Goal: Task Accomplishment & Management: Complete application form

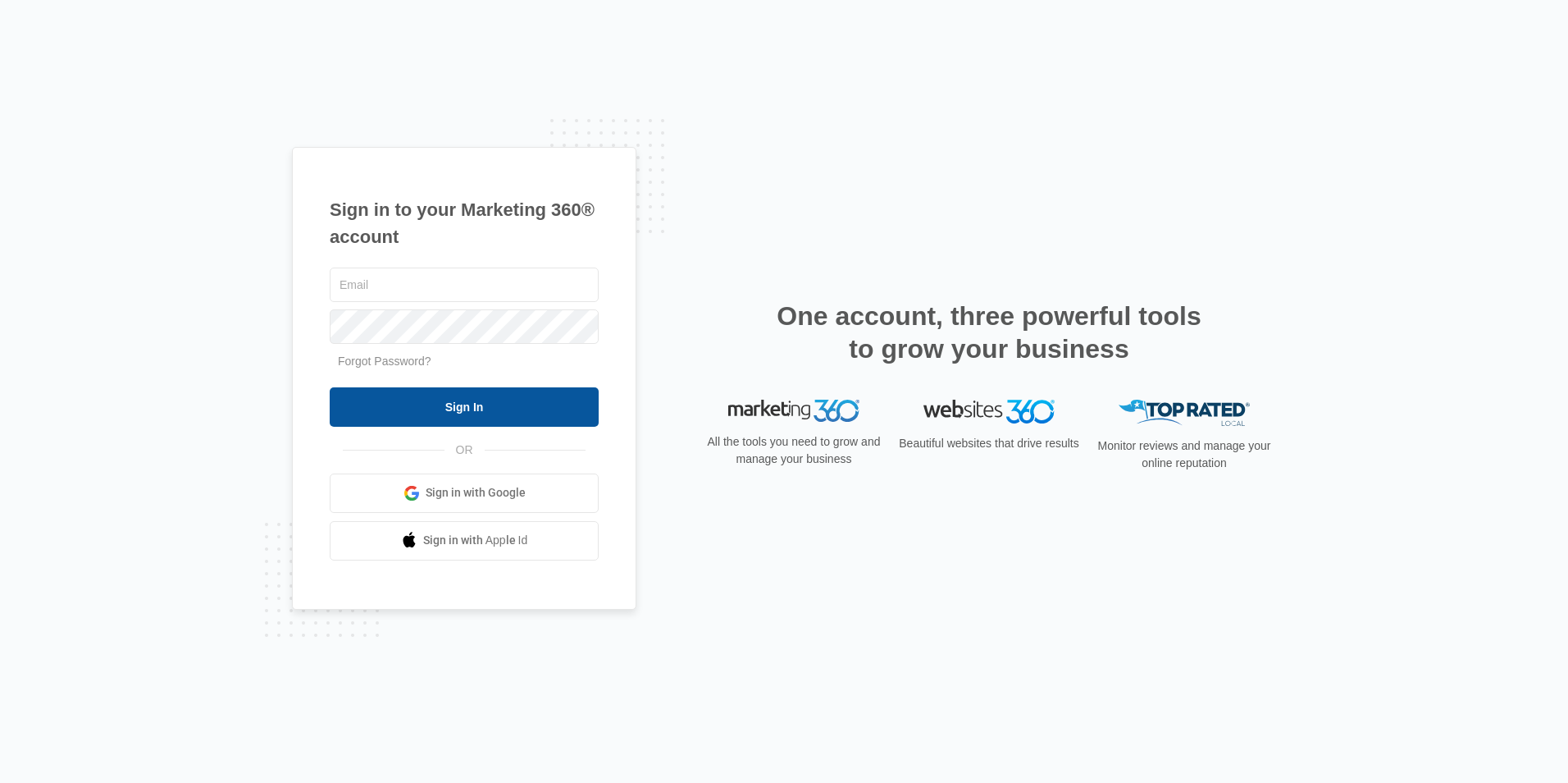
type input "mvadminassist@vintage-corp.com"
click at [398, 404] on input "Sign In" at bounding box center [464, 406] width 269 height 39
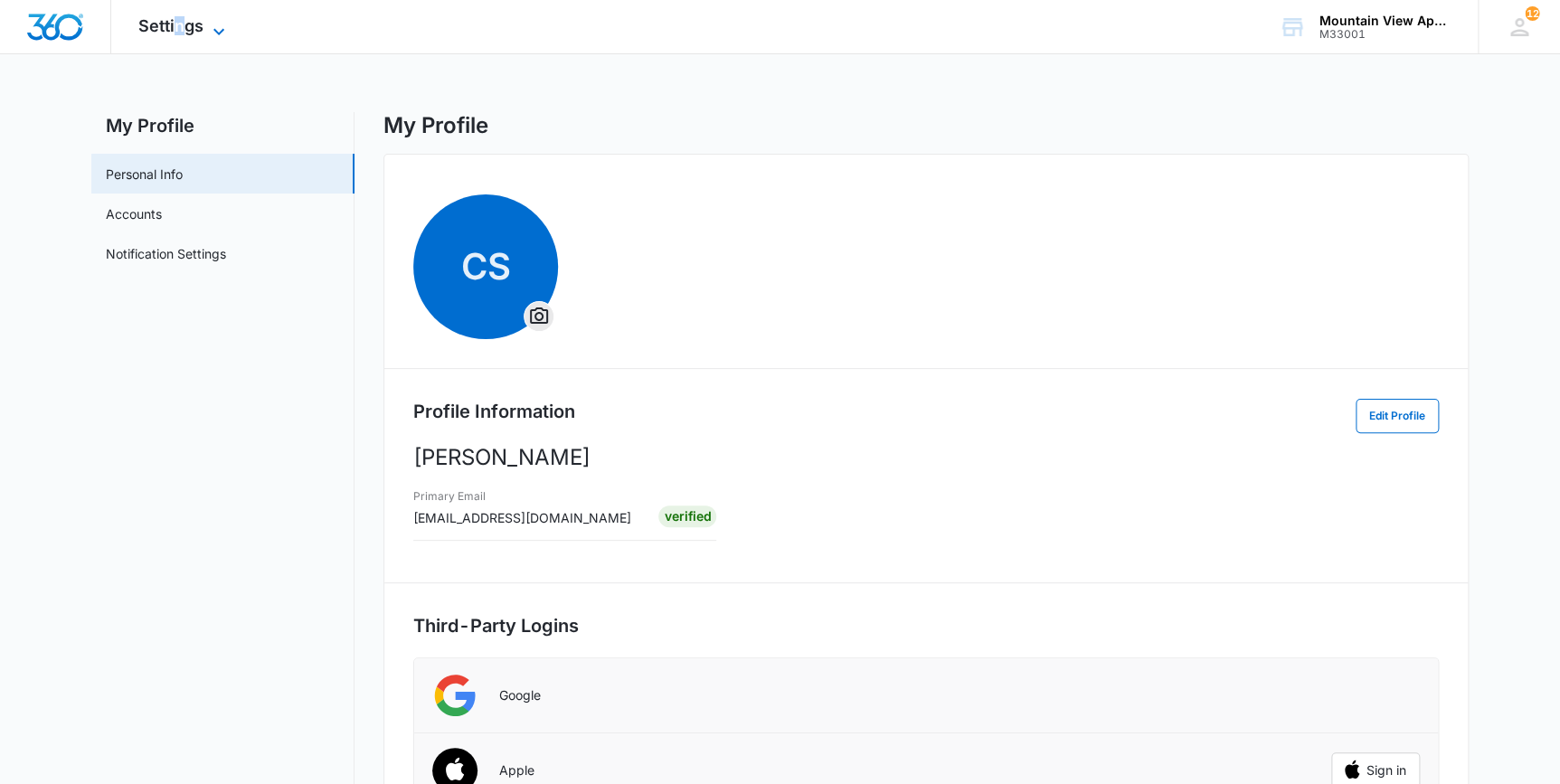
click at [179, 28] on span "Settings" at bounding box center [171, 26] width 65 height 19
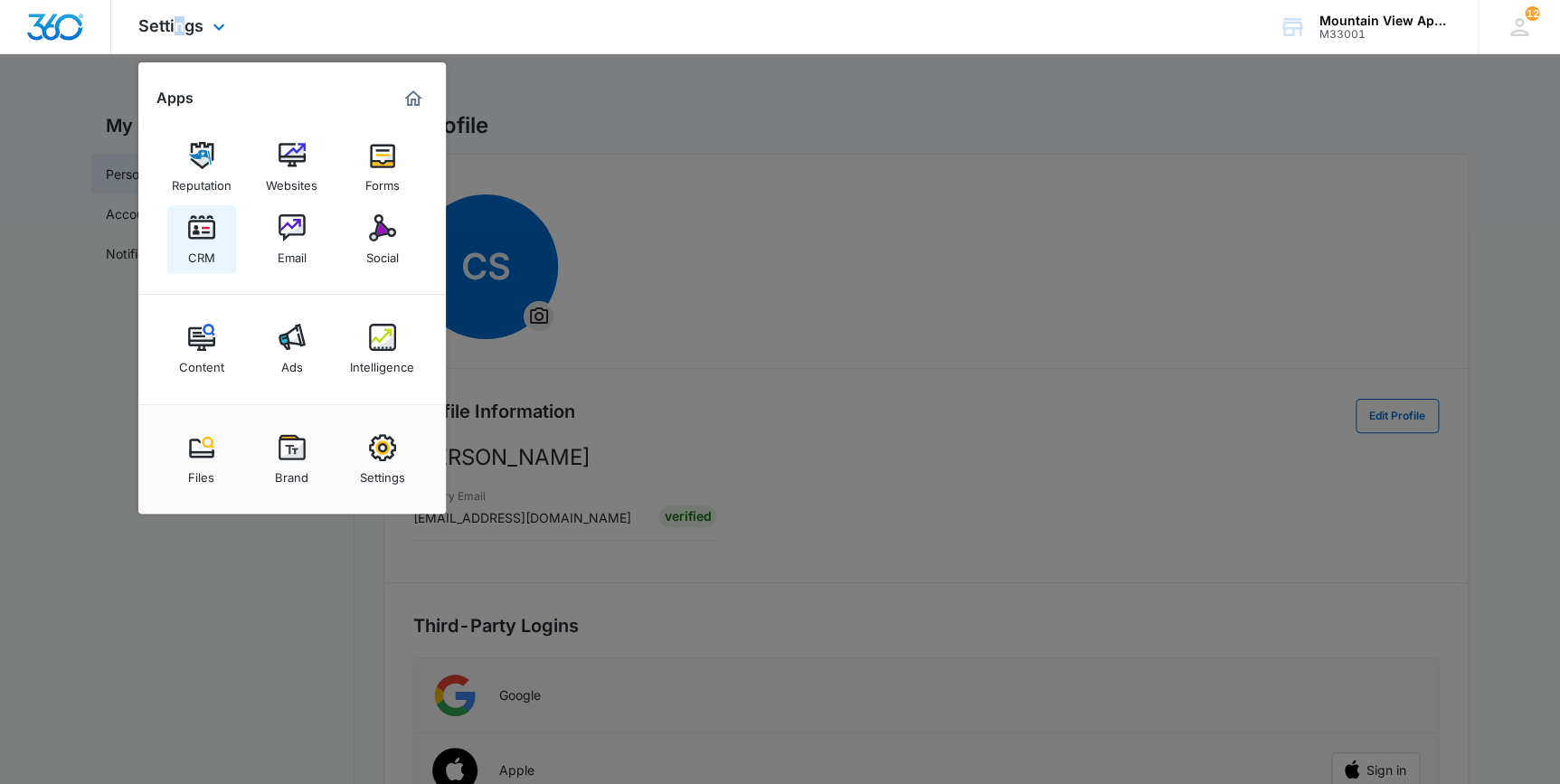
drag, startPoint x: 179, startPoint y: 28, endPoint x: 198, endPoint y: 256, distance: 228.8
click at [198, 256] on div "CRM" at bounding box center [202, 254] width 28 height 24
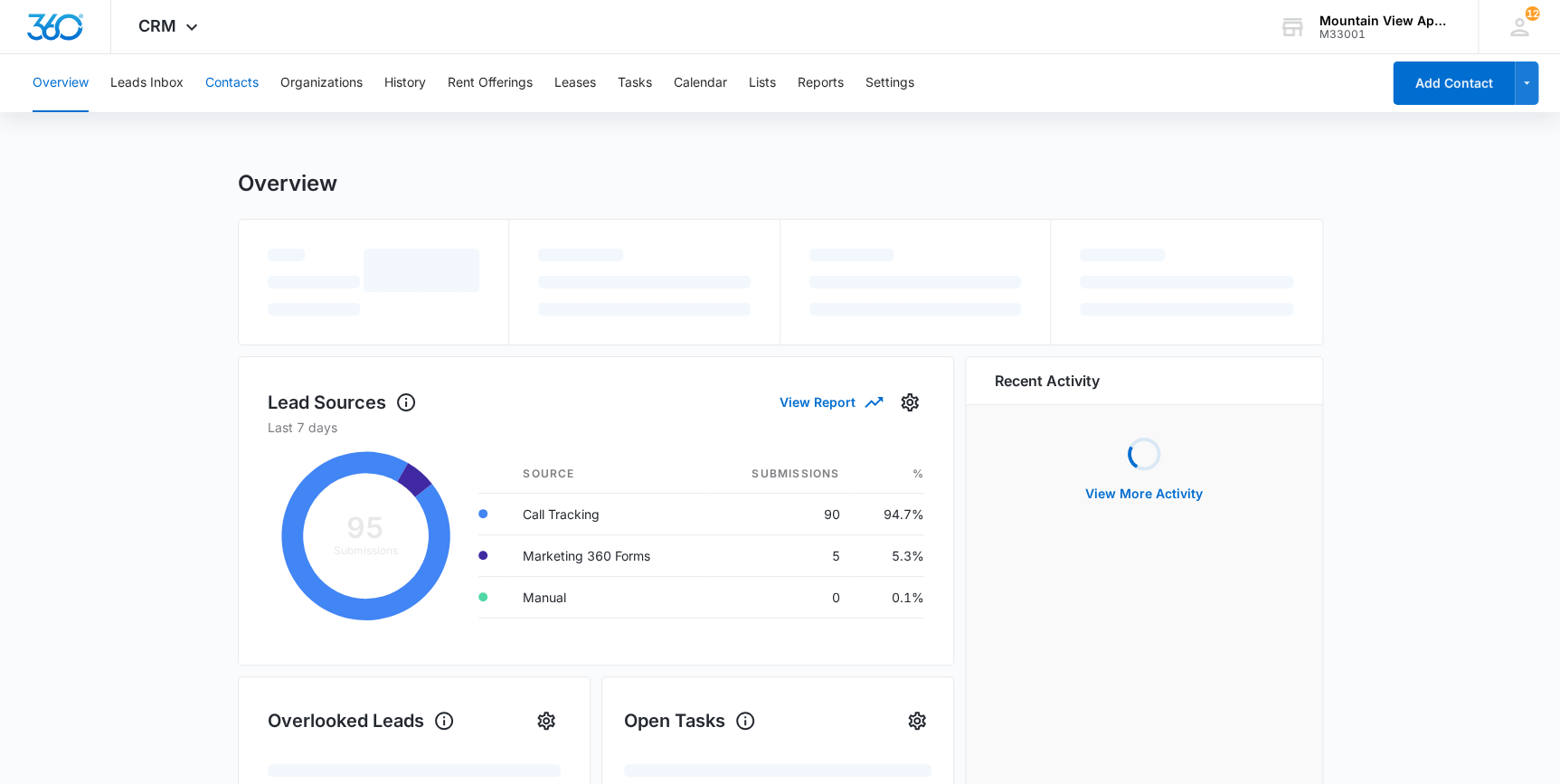
click at [235, 85] on button "Contacts" at bounding box center [232, 83] width 53 height 58
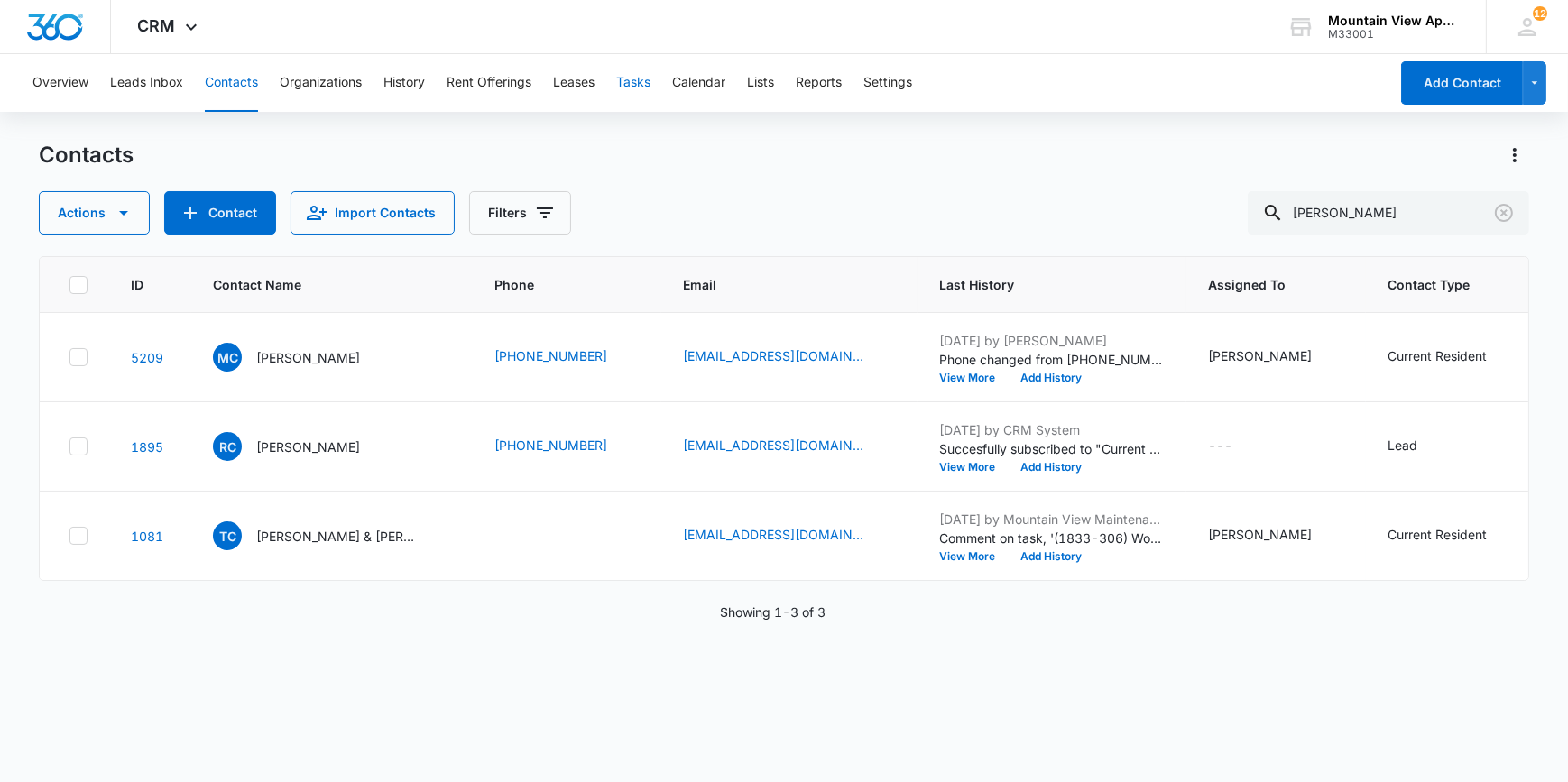
click at [629, 86] on button "Tasks" at bounding box center [633, 83] width 34 height 58
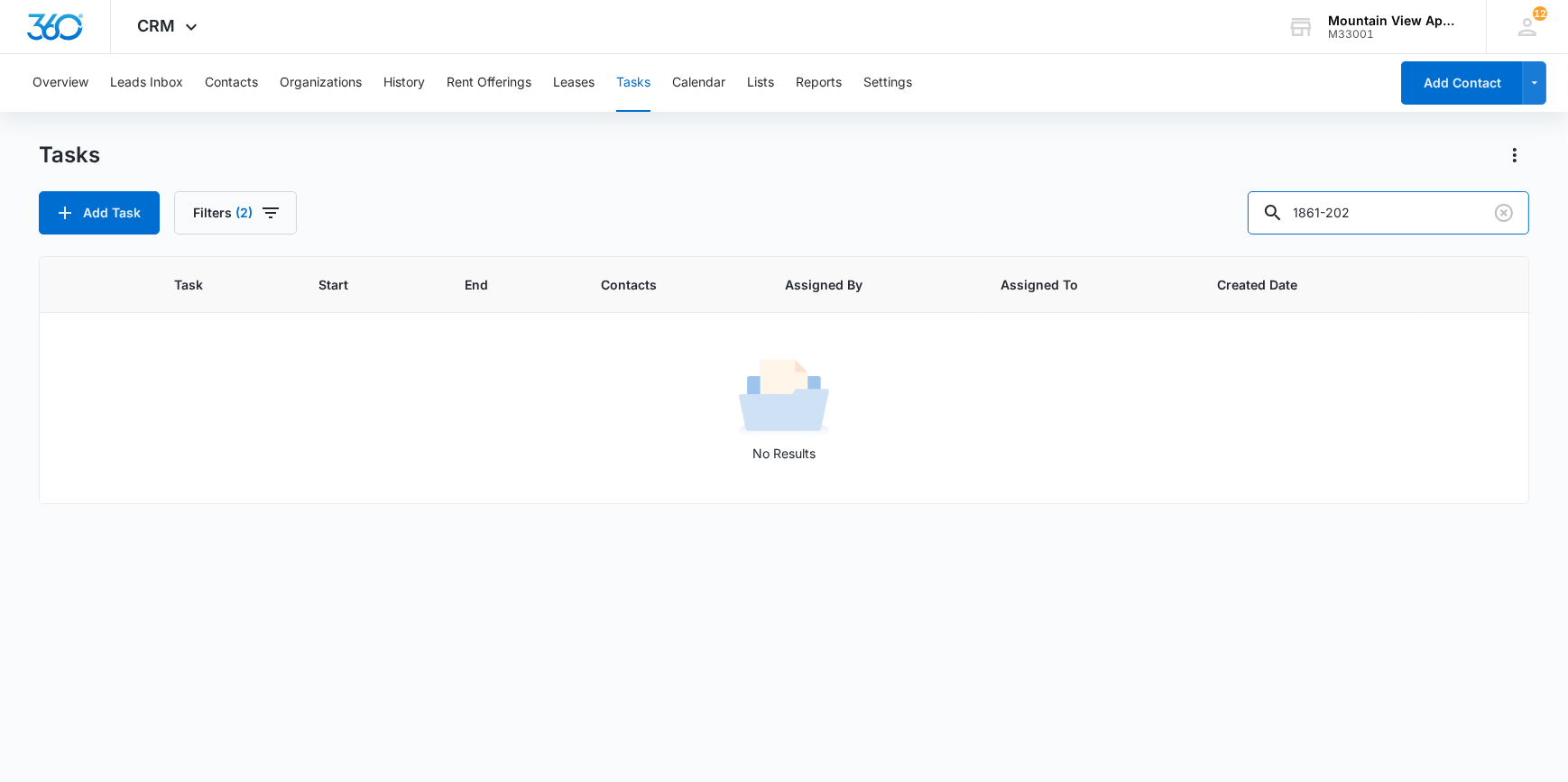
drag, startPoint x: 1408, startPoint y: 216, endPoint x: 1200, endPoint y: 171, distance: 212.8
click at [1209, 209] on div "Add Task Filters (2) 1861-202" at bounding box center [783, 213] width 1490 height 43
type input "1819-208"
click at [104, 216] on button "Add Task" at bounding box center [99, 213] width 121 height 43
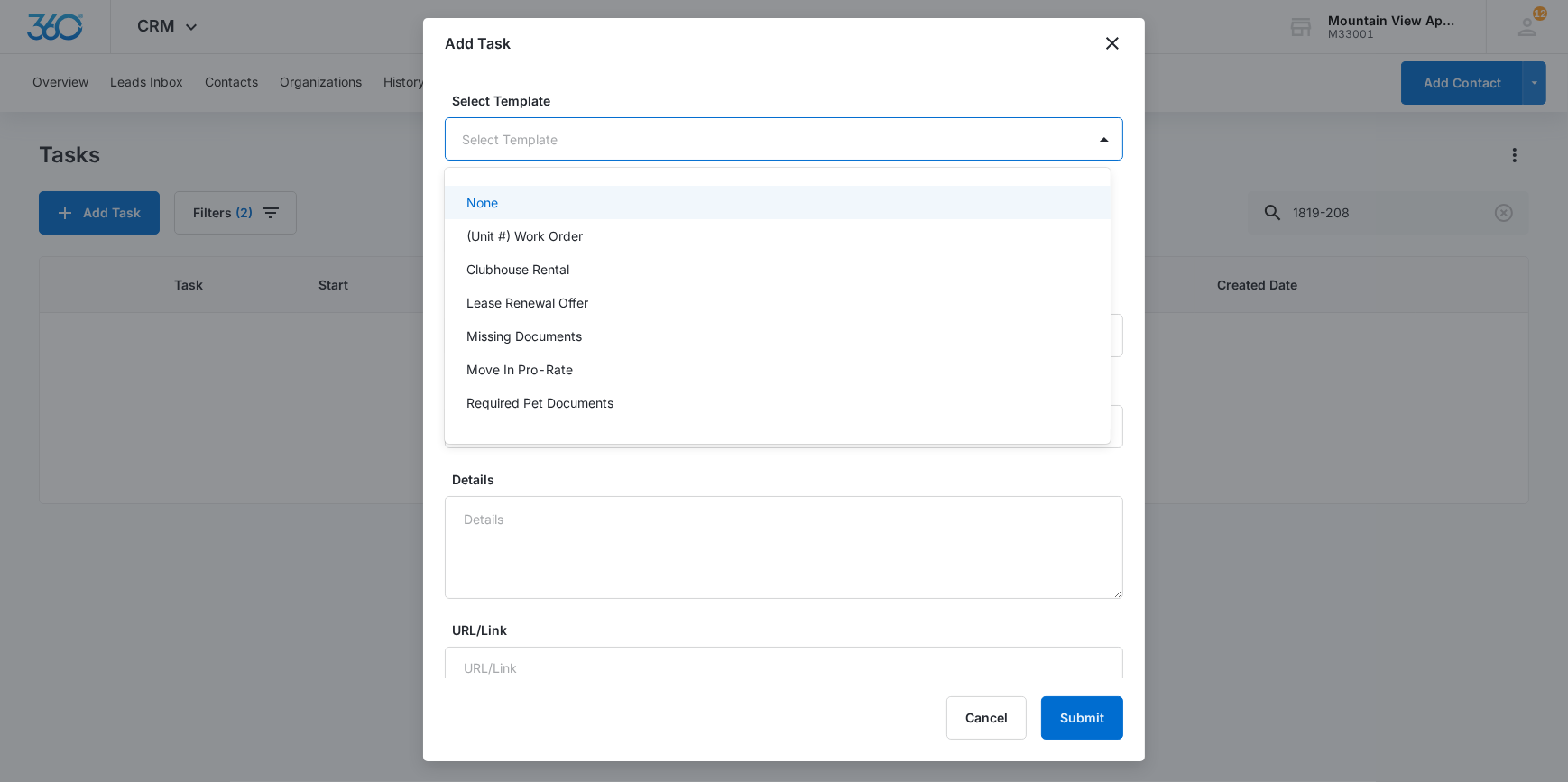
click at [558, 144] on body "CRM Apps Reputation Websites Forms CRM Email Social Content Ads Intelligence Fi…" at bounding box center [784, 391] width 1568 height 782
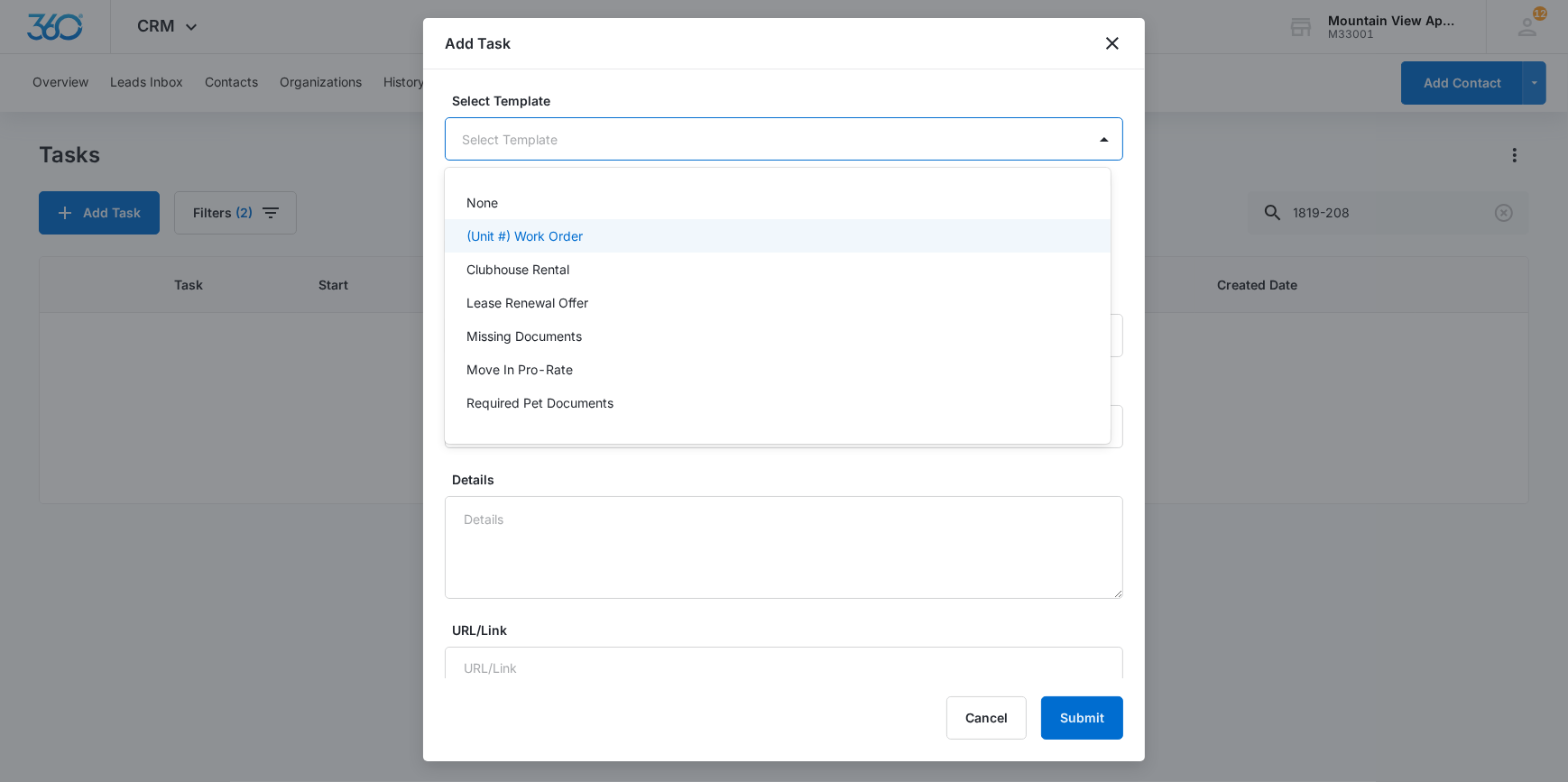
click at [563, 235] on p "(Unit #) Work Order" at bounding box center [525, 236] width 116 height 19
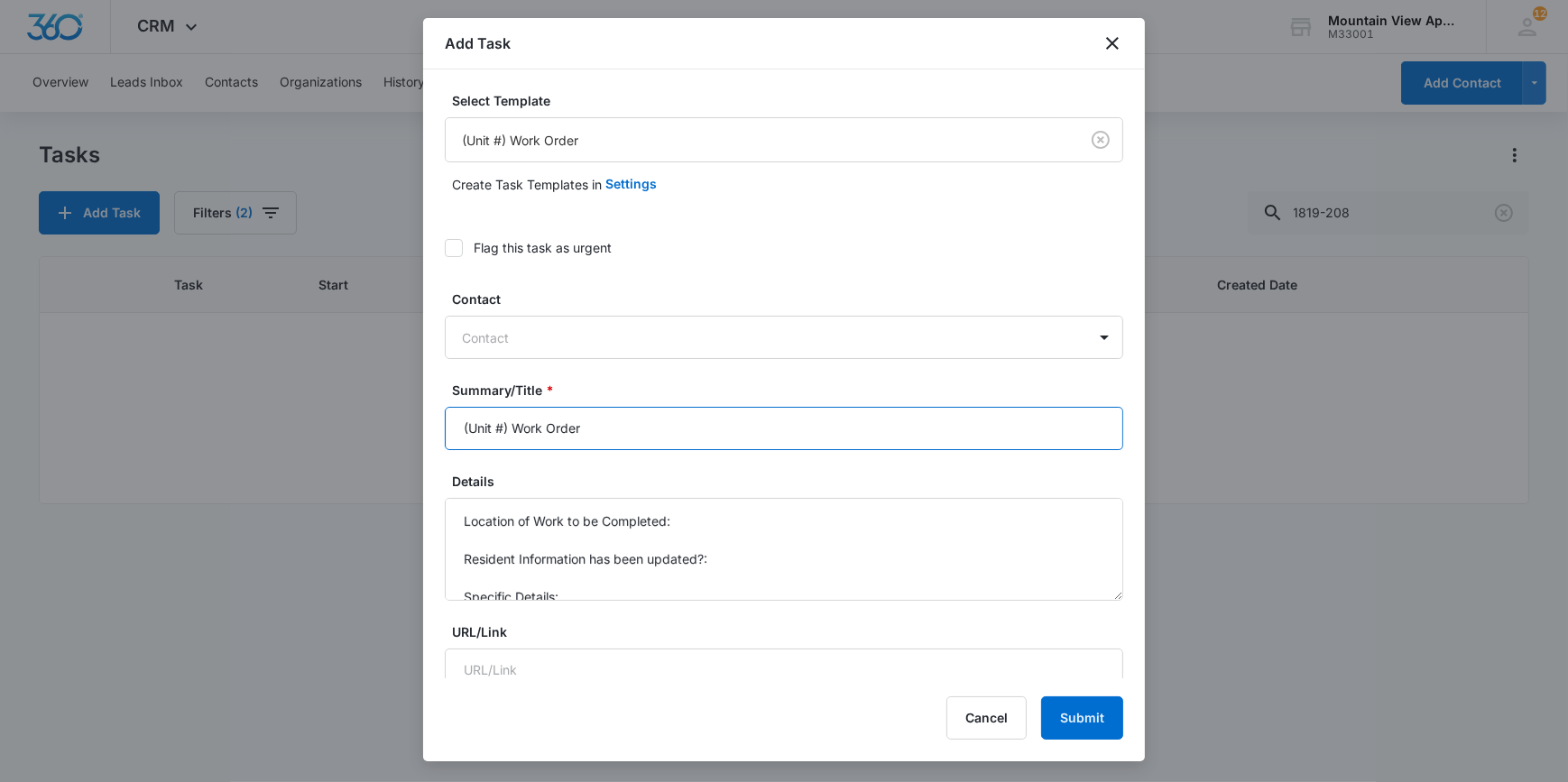
click at [469, 431] on input "(Unit #) Work Order" at bounding box center [784, 428] width 679 height 43
type input "(1819-305) Work Order"
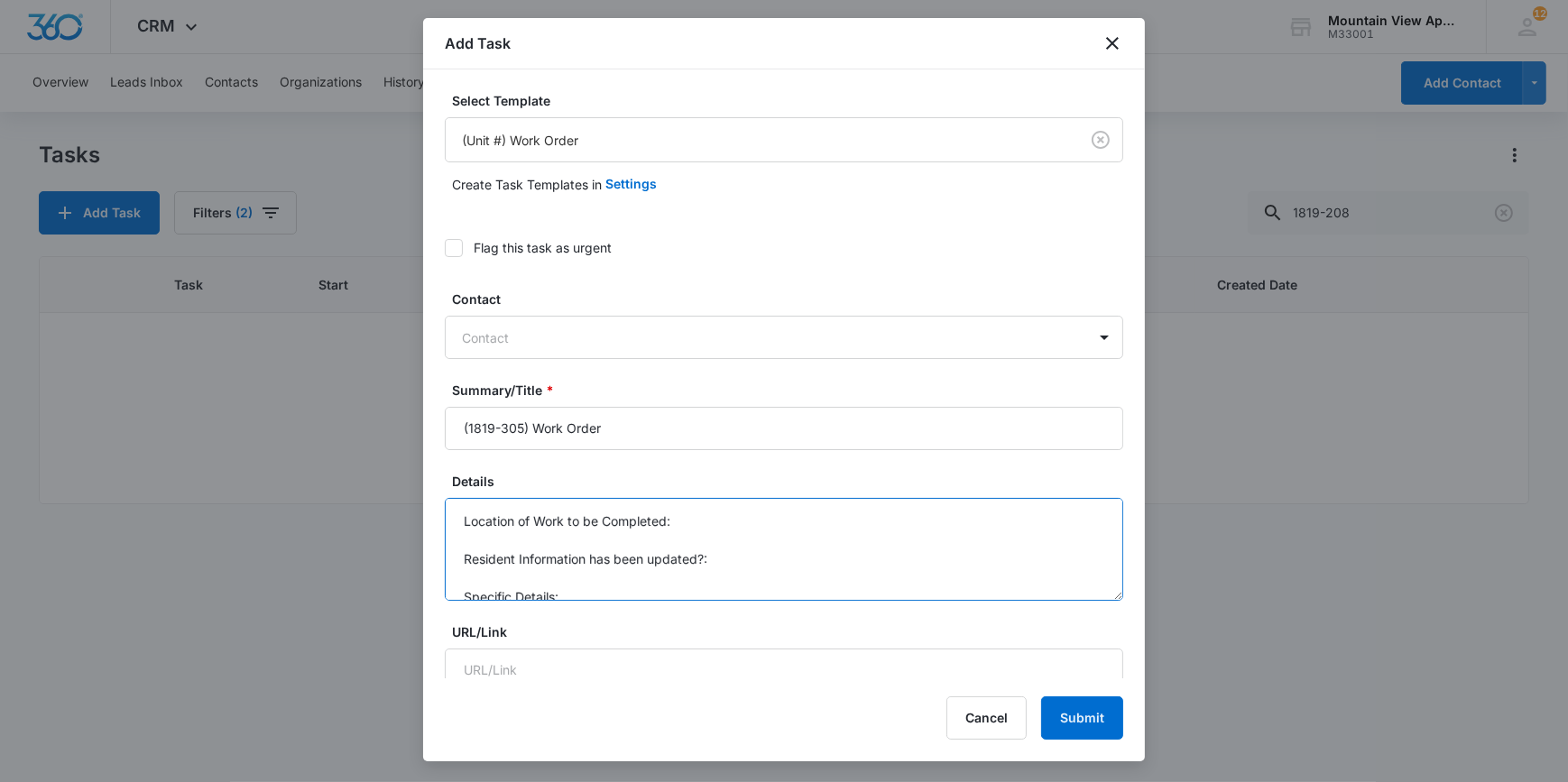
click at [679, 523] on textarea "Location of Work to be Completed: Resident Information has been updated?: Speci…" at bounding box center [784, 549] width 679 height 103
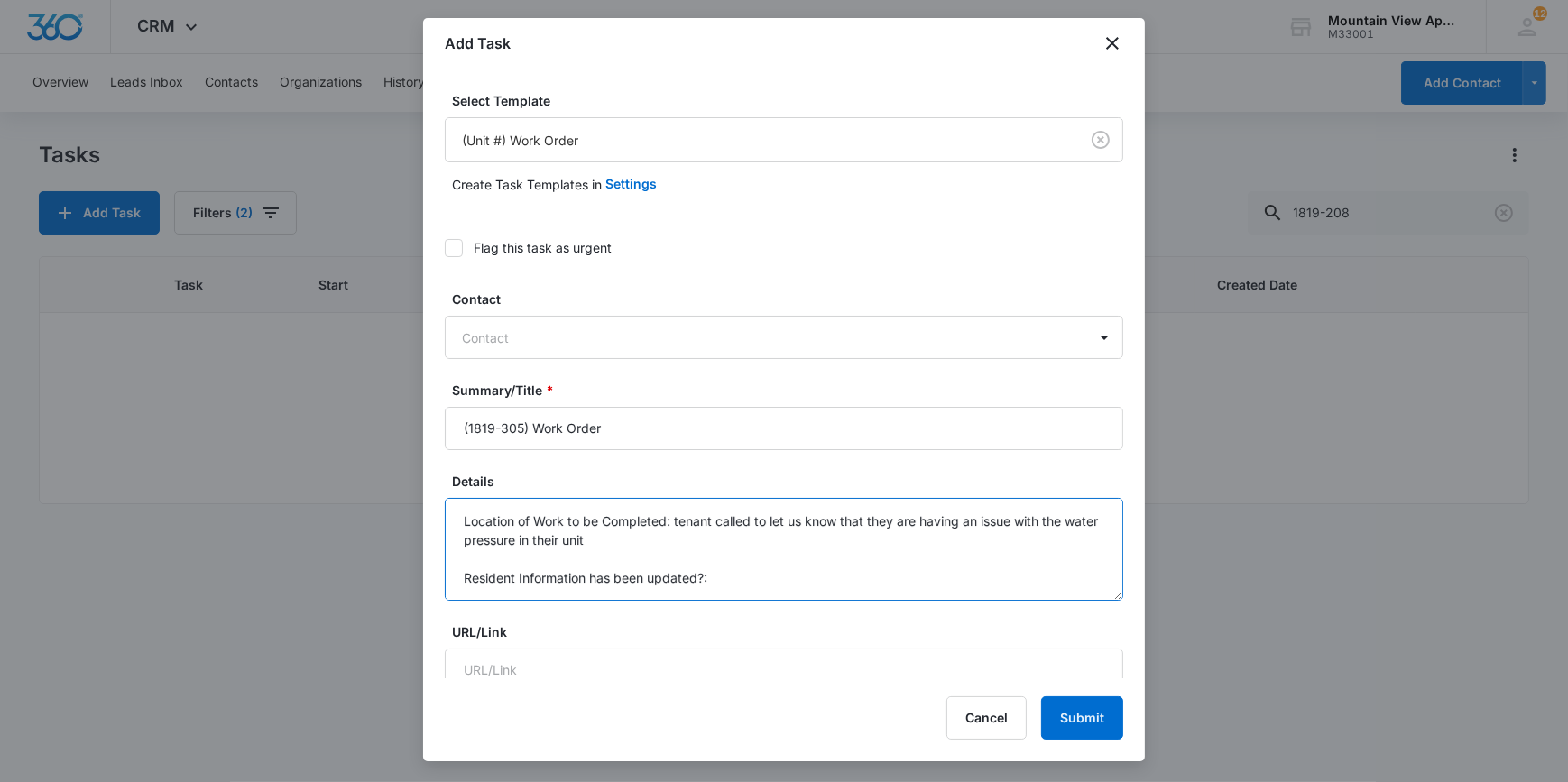
click at [1021, 518] on textarea "Location of Work to be Completed: tenant called to let us know that they are ha…" at bounding box center [784, 549] width 679 height 103
click at [977, 522] on textarea "Location of Work to be Completed: tenant called to let us know that they are ha…" at bounding box center [784, 549] width 679 height 103
click at [998, 524] on textarea "Location of Work to be Completed: tenant called to let us know that they are ha…" at bounding box center [784, 549] width 679 height 103
click at [623, 549] on textarea "Location of Work to be Completed: tenant called to let us know that they are ha…" at bounding box center [784, 549] width 679 height 103
click at [629, 545] on textarea "Location of Work to be Completed: tenant called to let us know that they are ha…" at bounding box center [784, 549] width 679 height 103
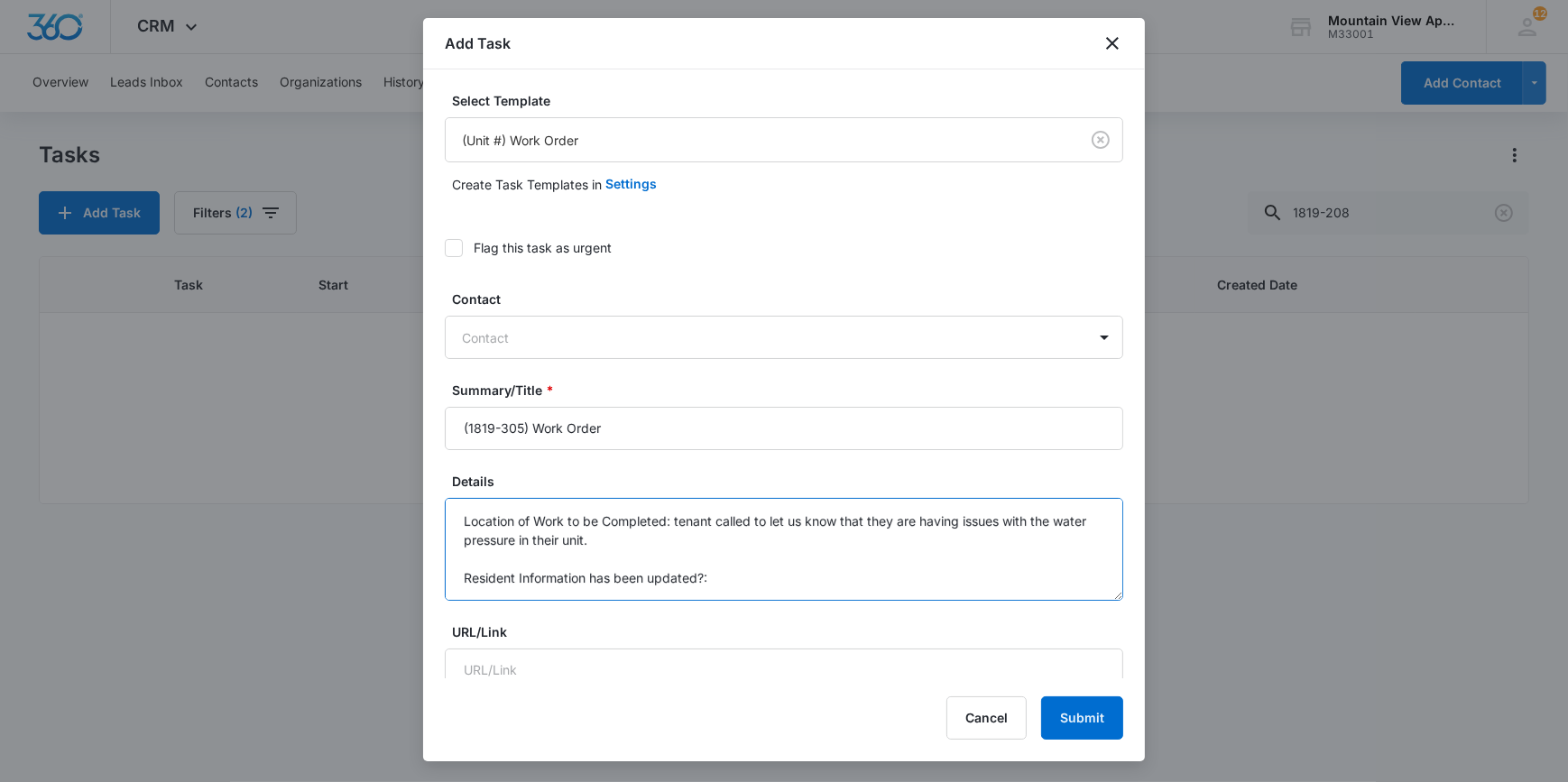
click at [918, 523] on textarea "Location of Work to be Completed: tenant called to let us know that they are ha…" at bounding box center [784, 549] width 679 height 103
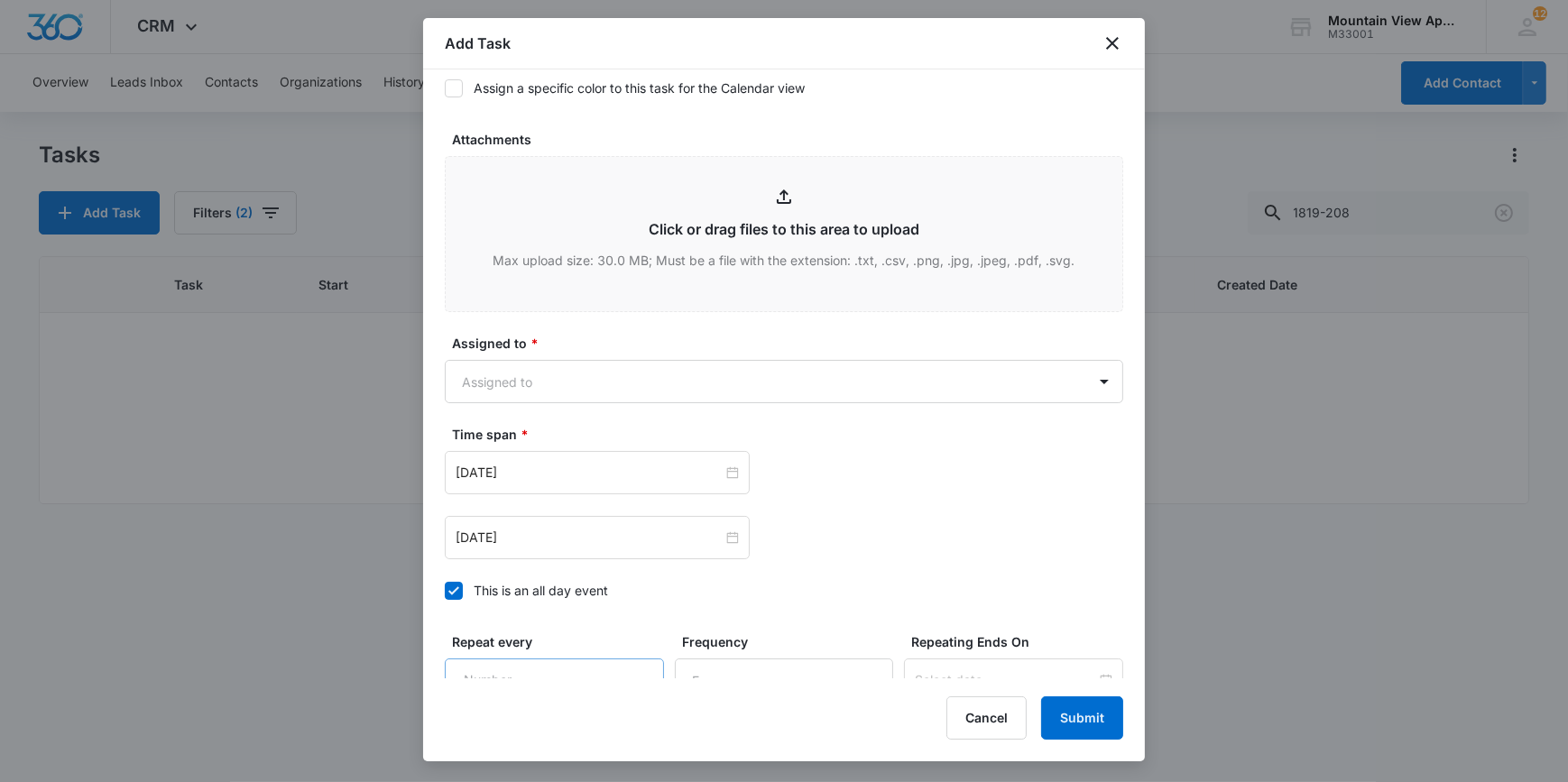
scroll to position [984, 0]
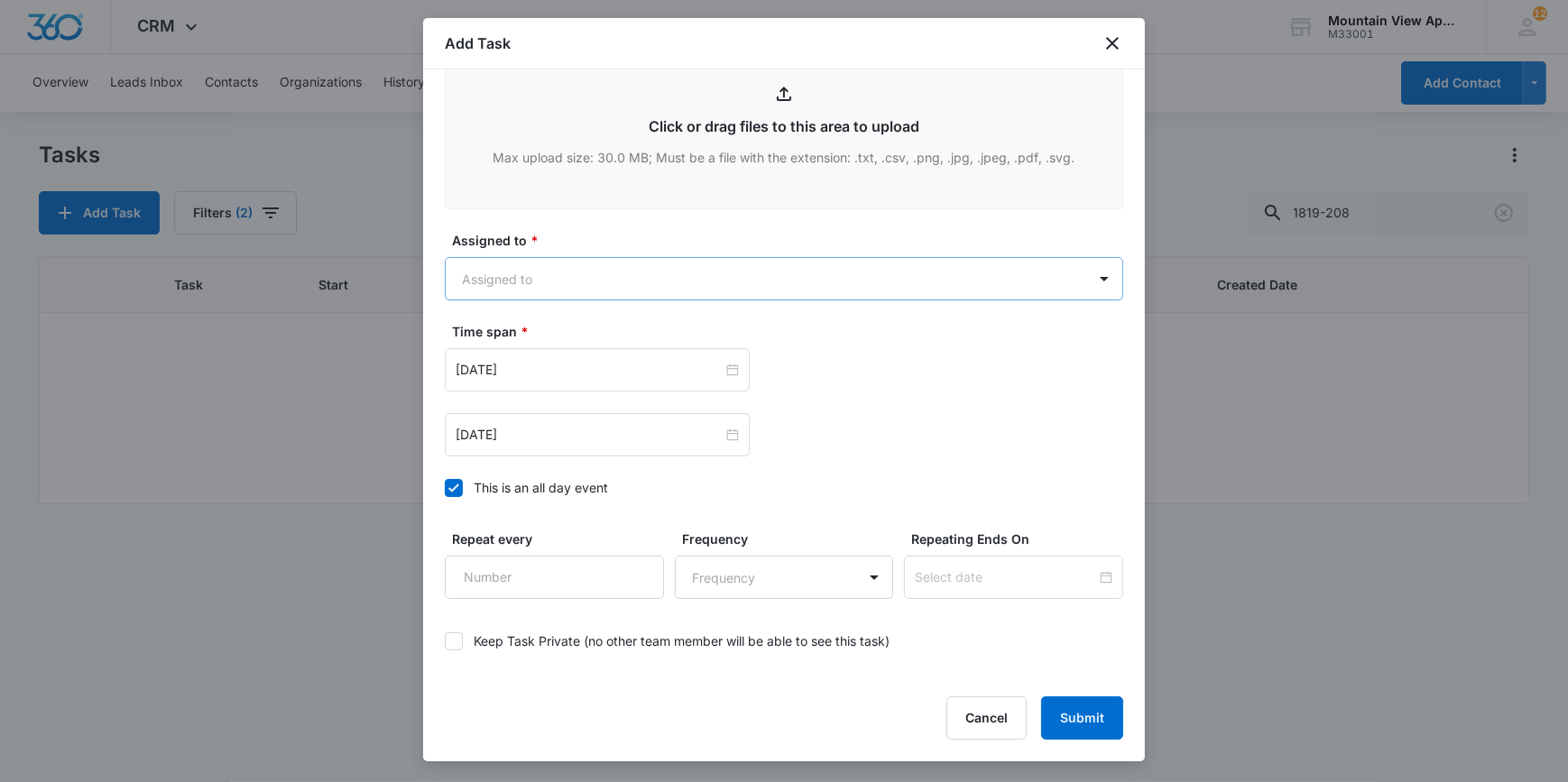
type textarea "Location of Work to be Completed: tenant called to let us know that they have n…"
click at [473, 286] on body "CRM Apps Reputation Websites Forms CRM Email Social Content Ads Intelligence Fi…" at bounding box center [784, 391] width 1568 height 782
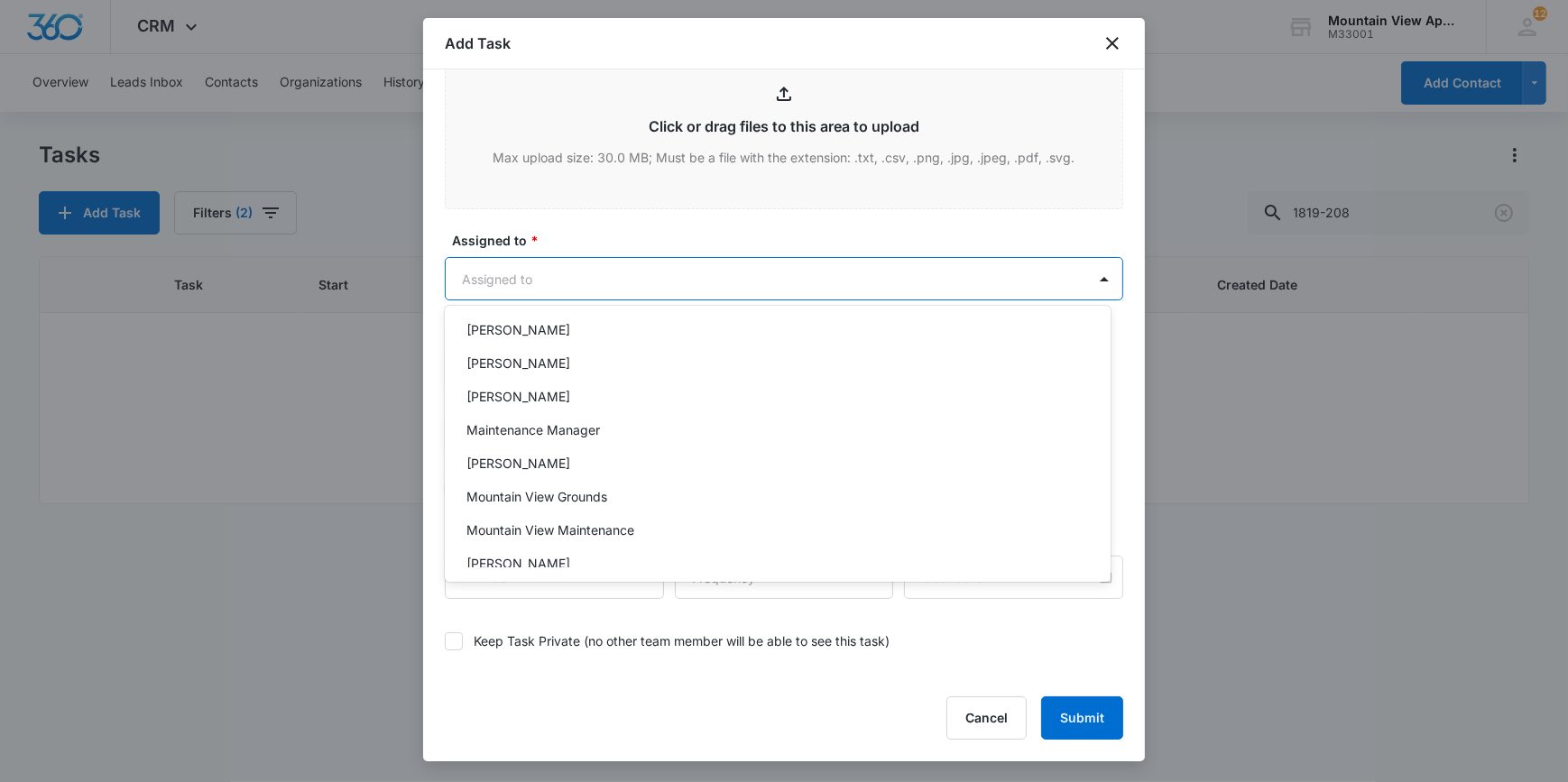
scroll to position [394, 0]
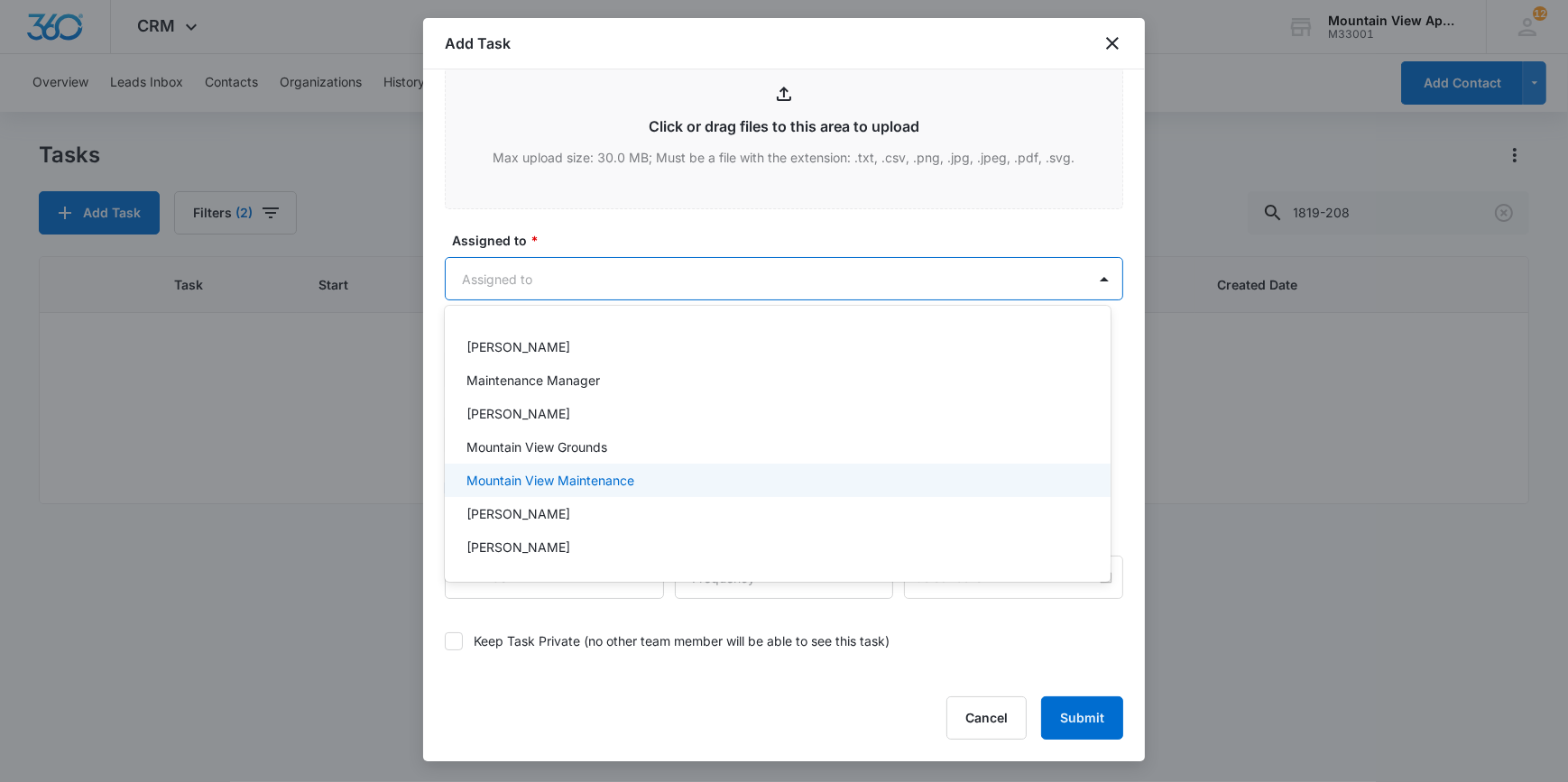
click at [509, 486] on p "Mountain View Maintenance" at bounding box center [550, 480] width 168 height 19
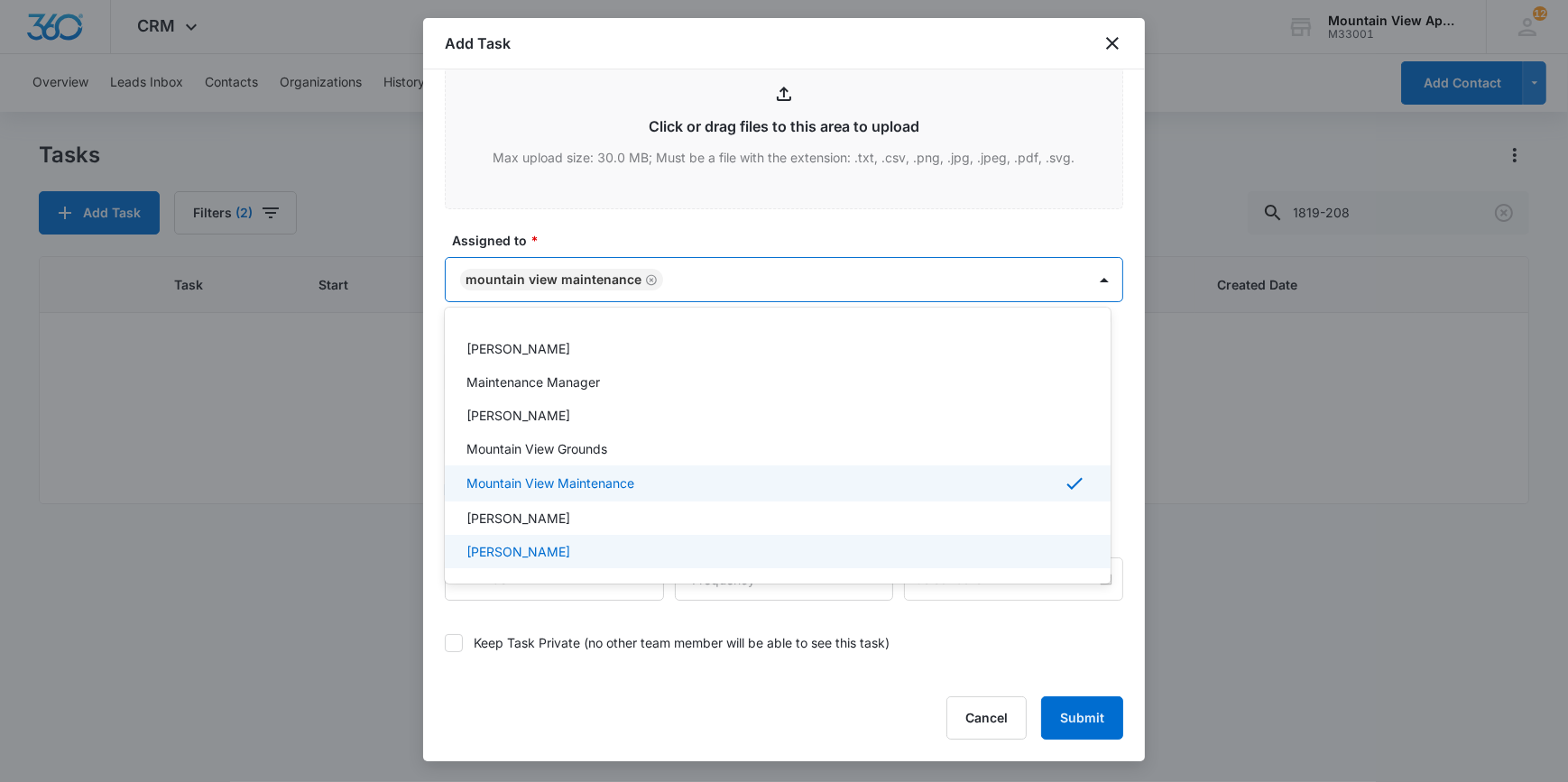
scroll to position [397, 0]
click at [436, 621] on div at bounding box center [784, 391] width 1568 height 782
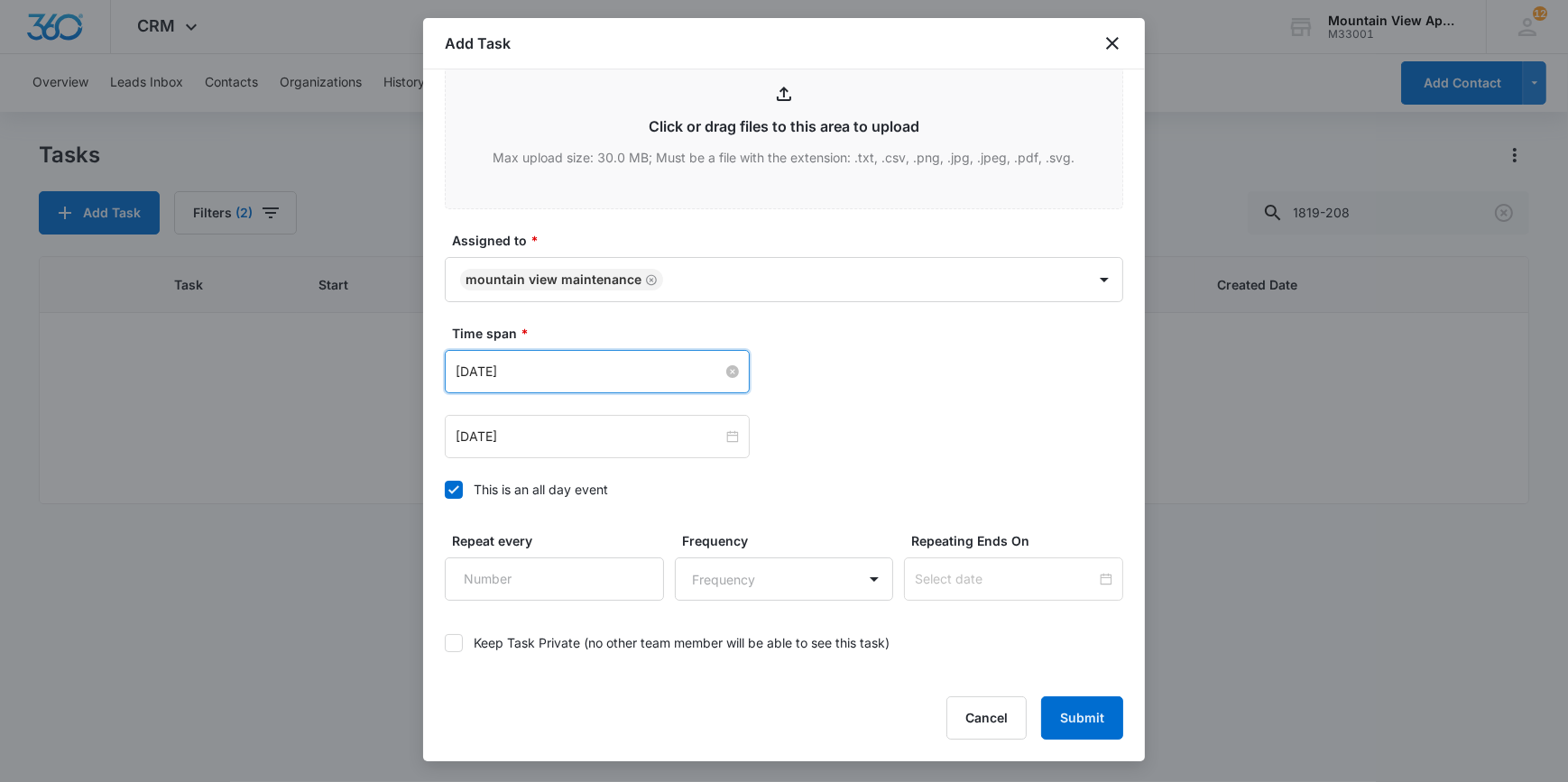
click at [531, 372] on input "May 16, 2023" at bounding box center [589, 372] width 267 height 20
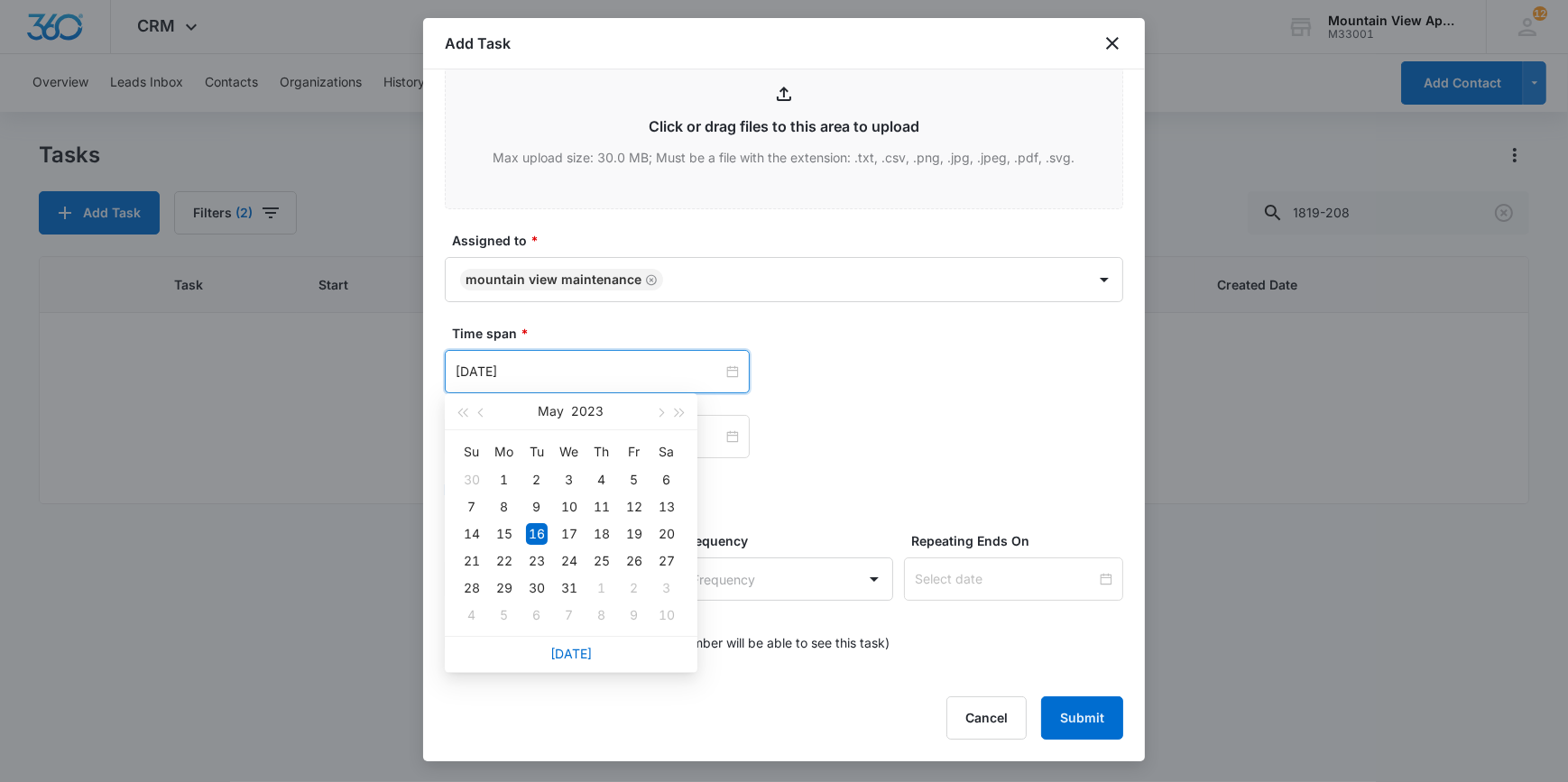
click at [543, 656] on div "Today" at bounding box center [571, 654] width 253 height 36
click at [543, 651] on div "Today" at bounding box center [571, 654] width 253 height 36
click at [558, 644] on div "Today" at bounding box center [571, 654] width 253 height 36
drag, startPoint x: 558, startPoint y: 644, endPoint x: 574, endPoint y: 666, distance: 27.2
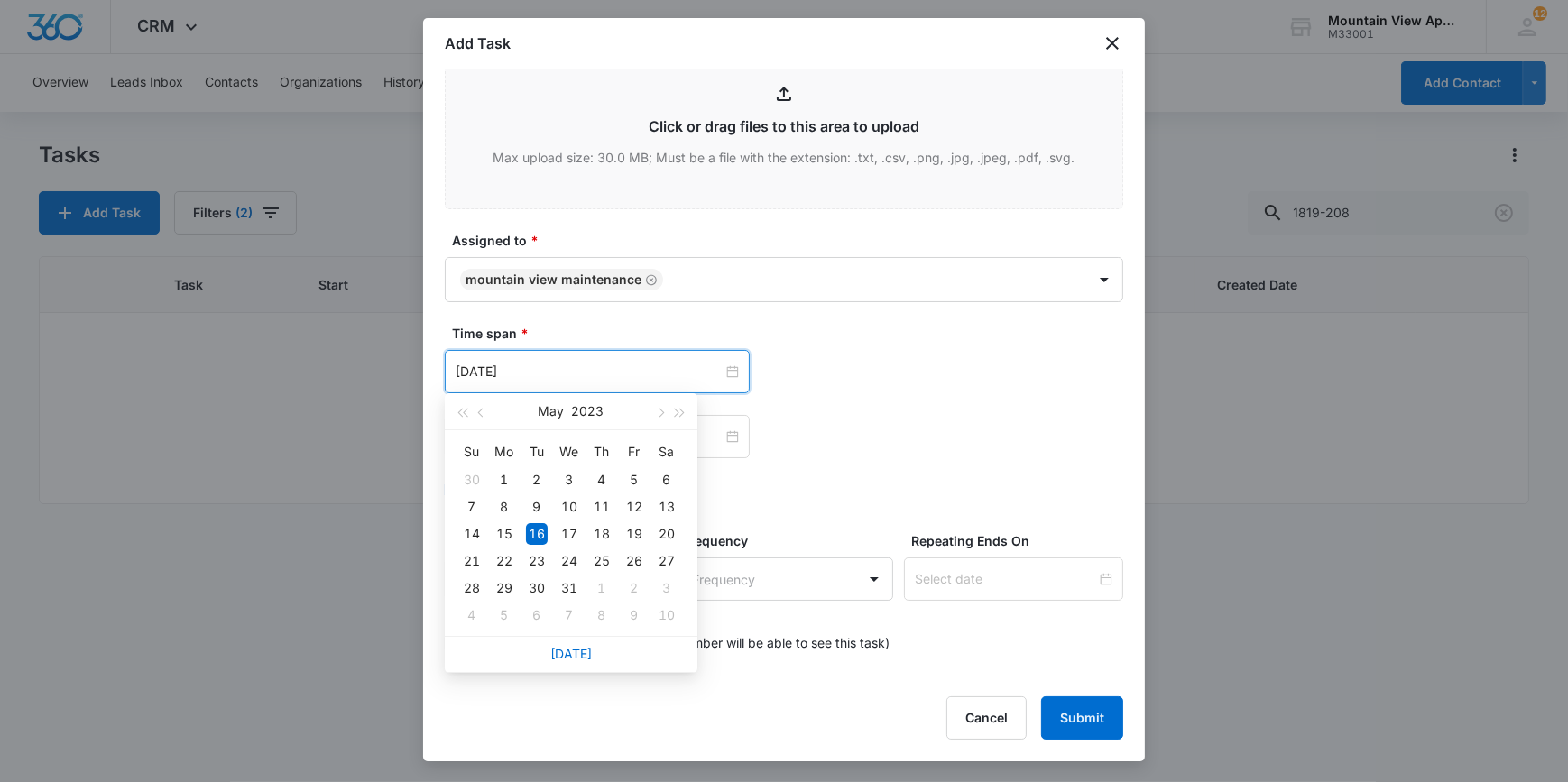
click at [573, 656] on link "Today" at bounding box center [570, 654] width 41 height 16
type input "Sep 11, 2025"
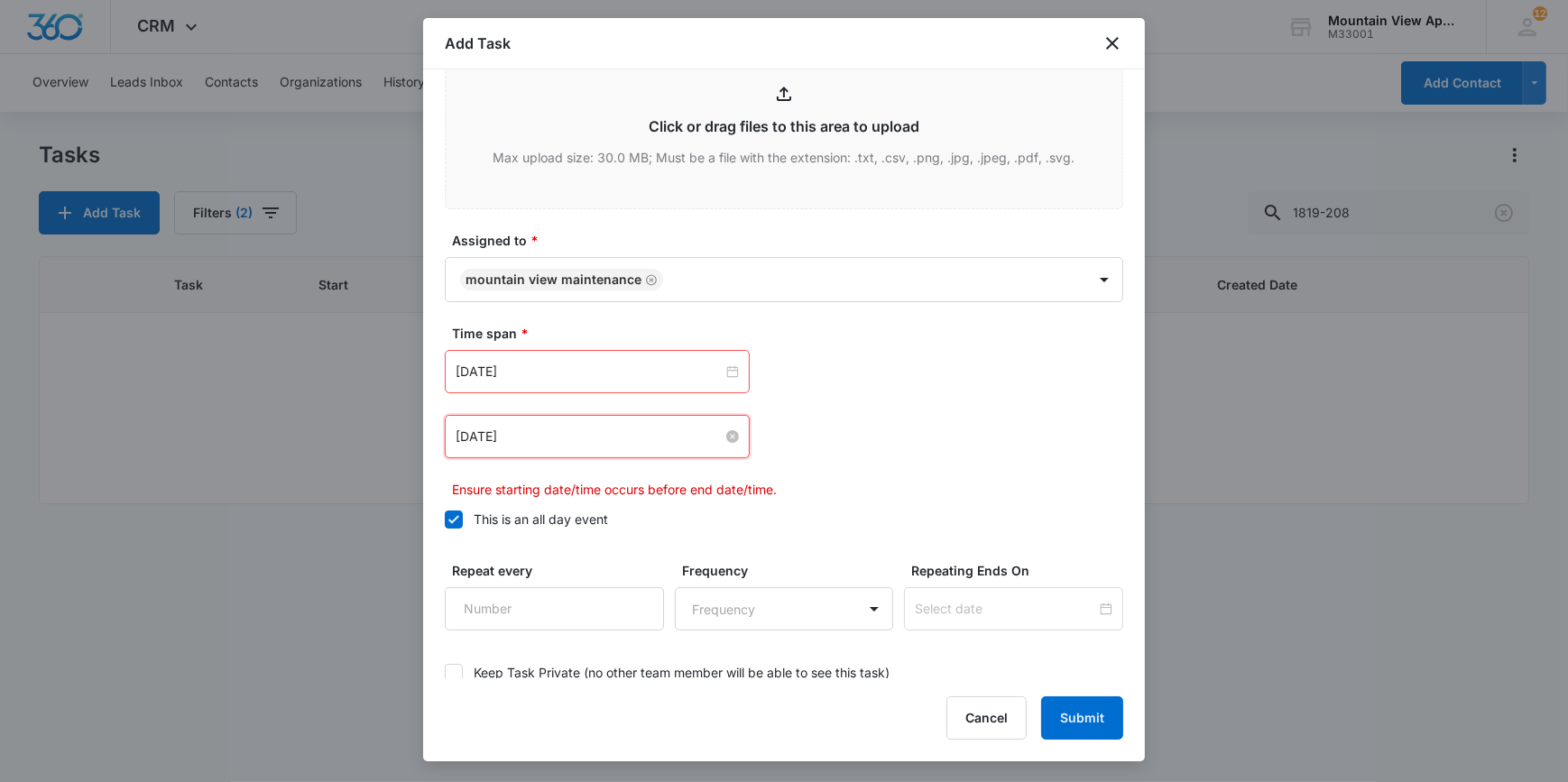
click at [480, 441] on input "May 16, 2023" at bounding box center [589, 436] width 267 height 20
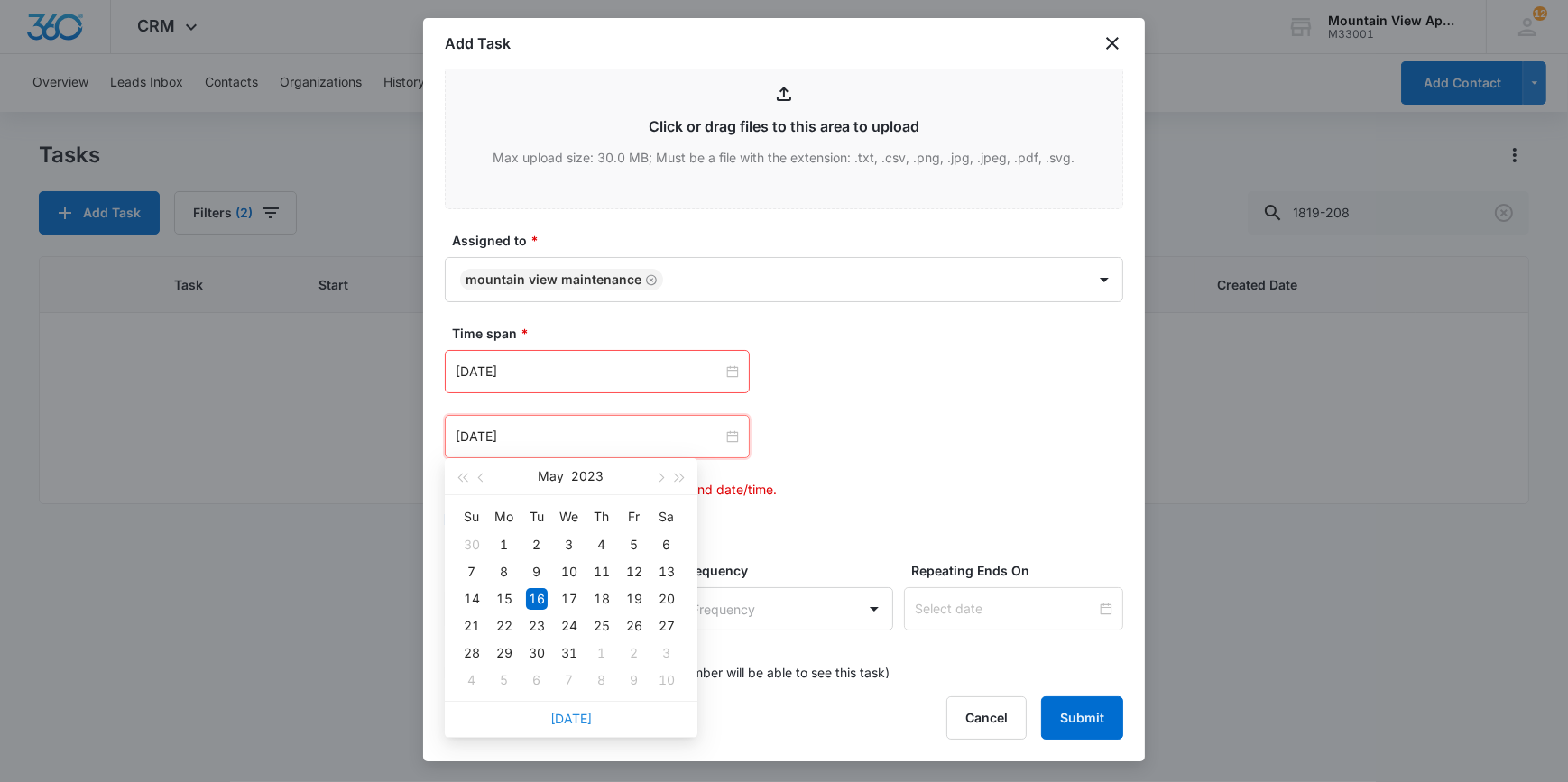
click at [569, 712] on link "Today" at bounding box center [570, 718] width 41 height 16
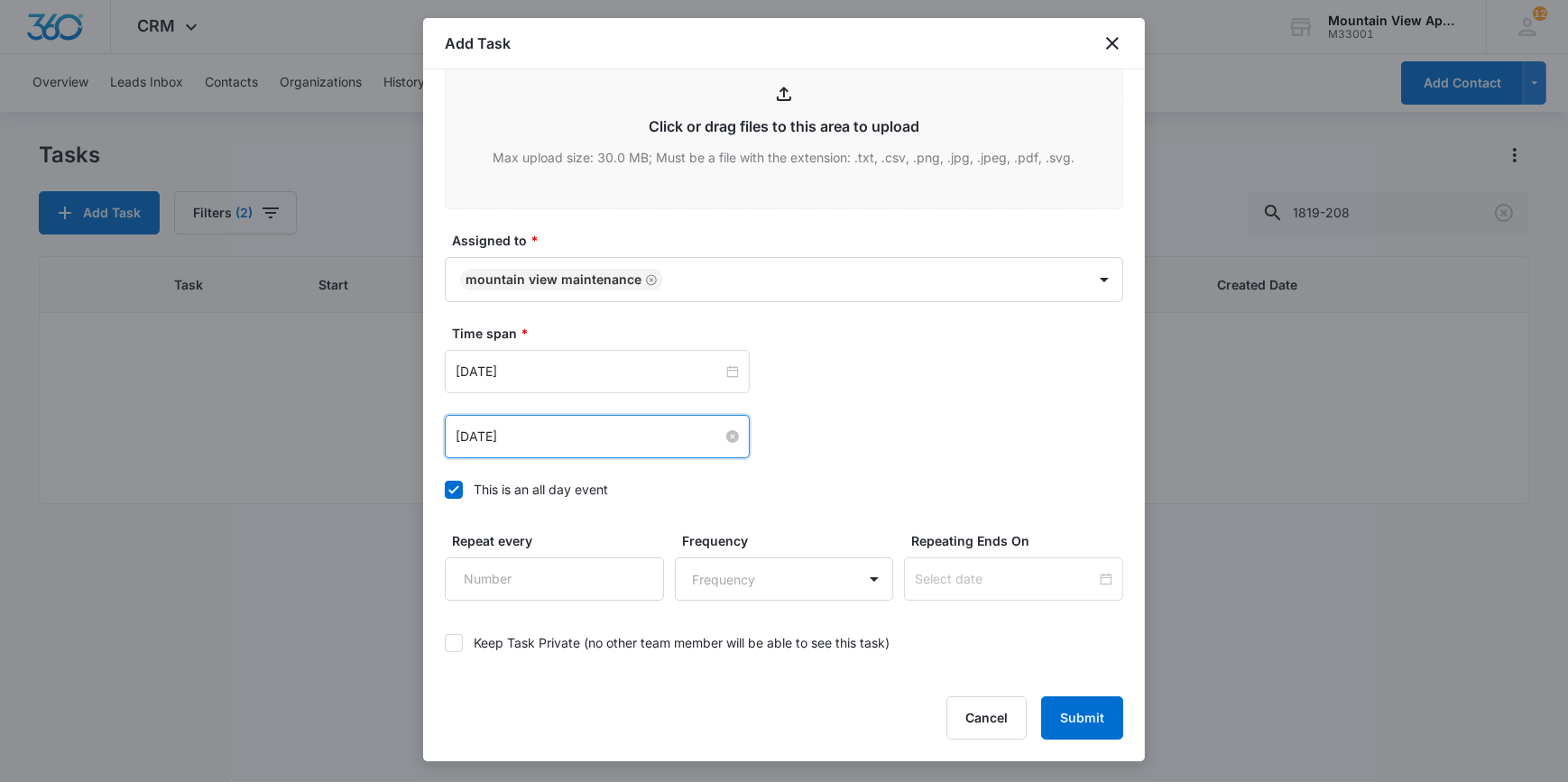
click at [550, 431] on input "Sep 11, 2025" at bounding box center [589, 436] width 267 height 20
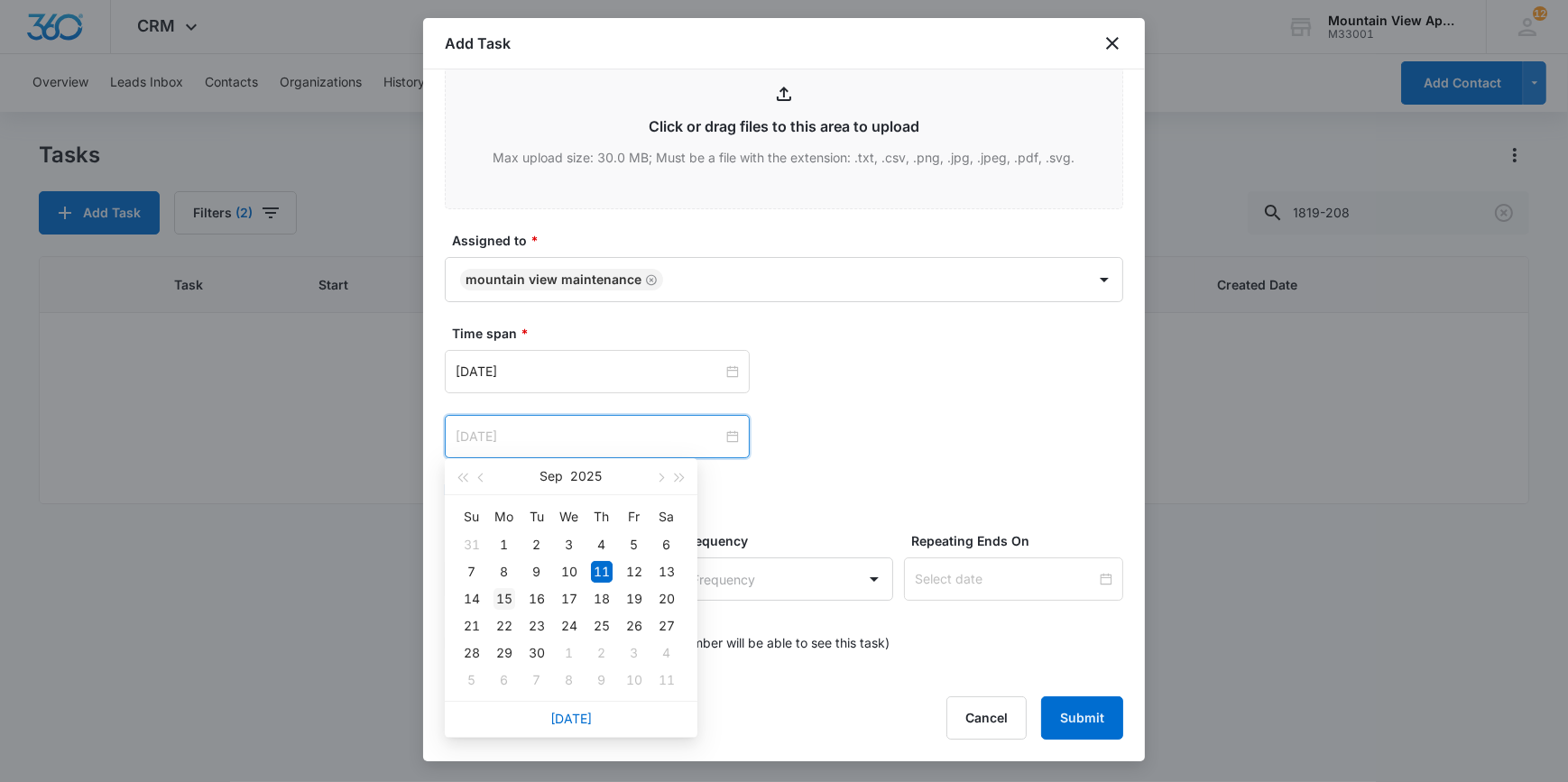
type input "Sep 15, 2025"
click at [502, 600] on div "15" at bounding box center [504, 600] width 22 height 22
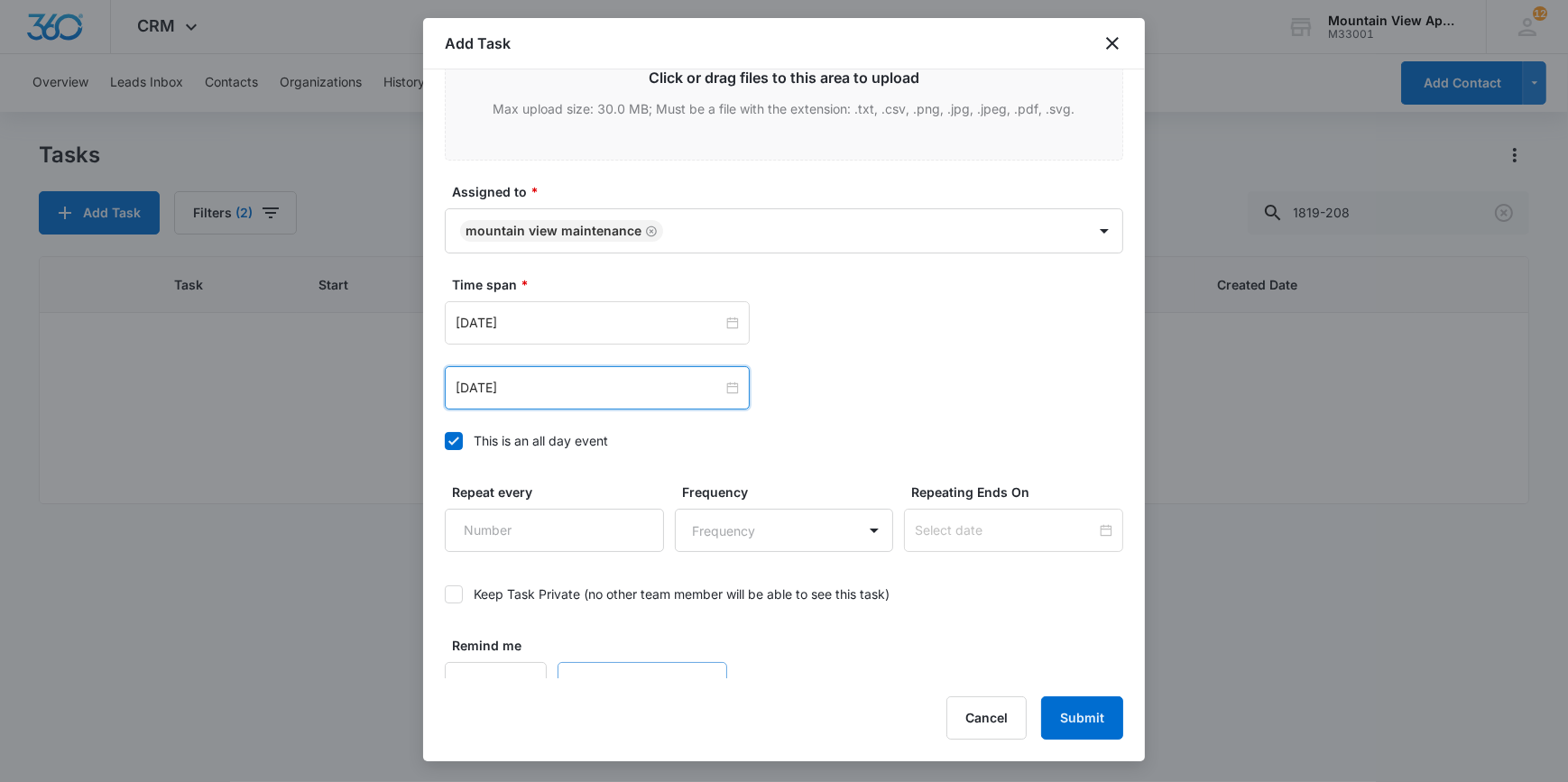
scroll to position [1058, 0]
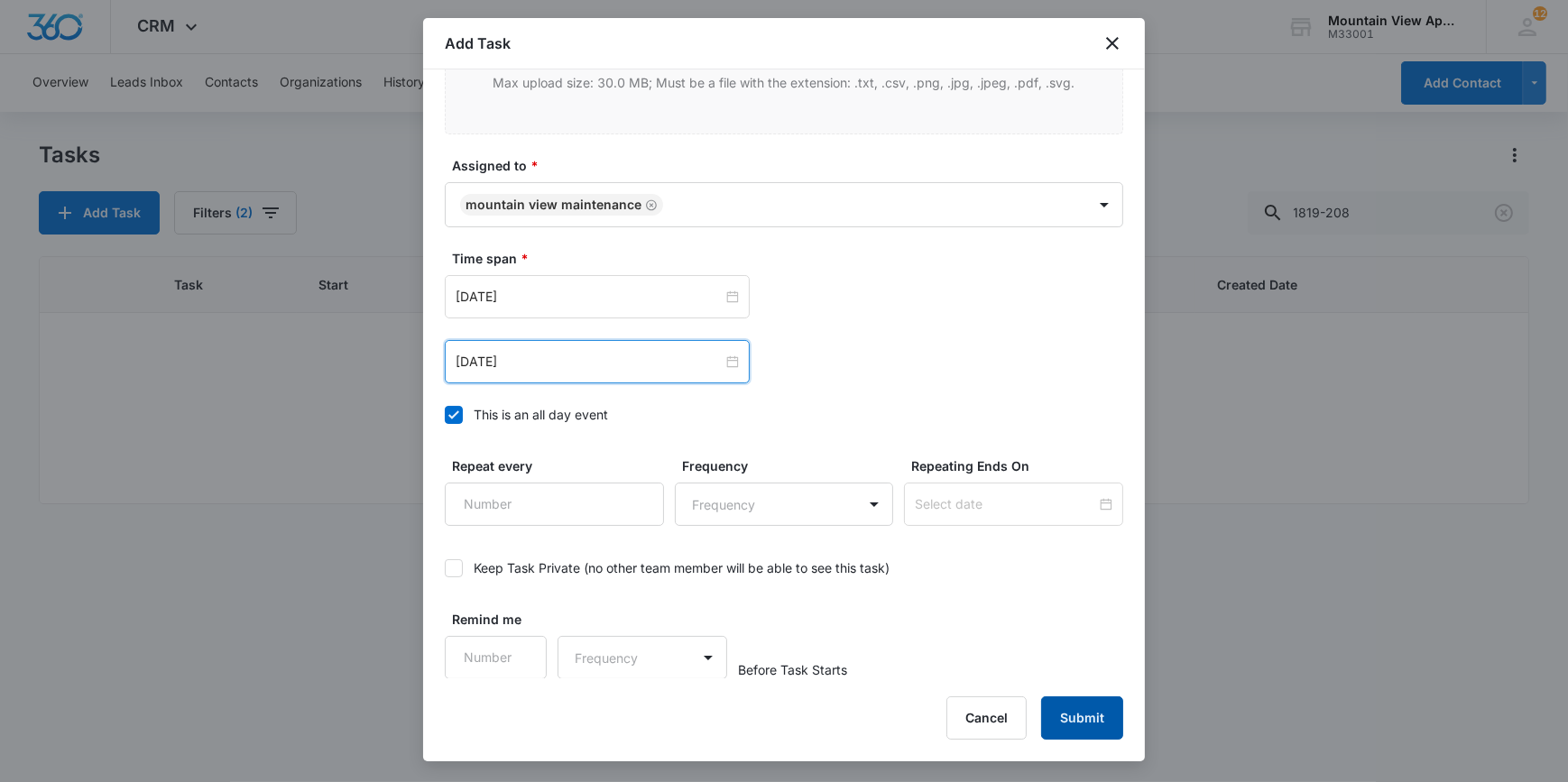
click at [1084, 725] on button "Submit" at bounding box center [1083, 718] width 83 height 43
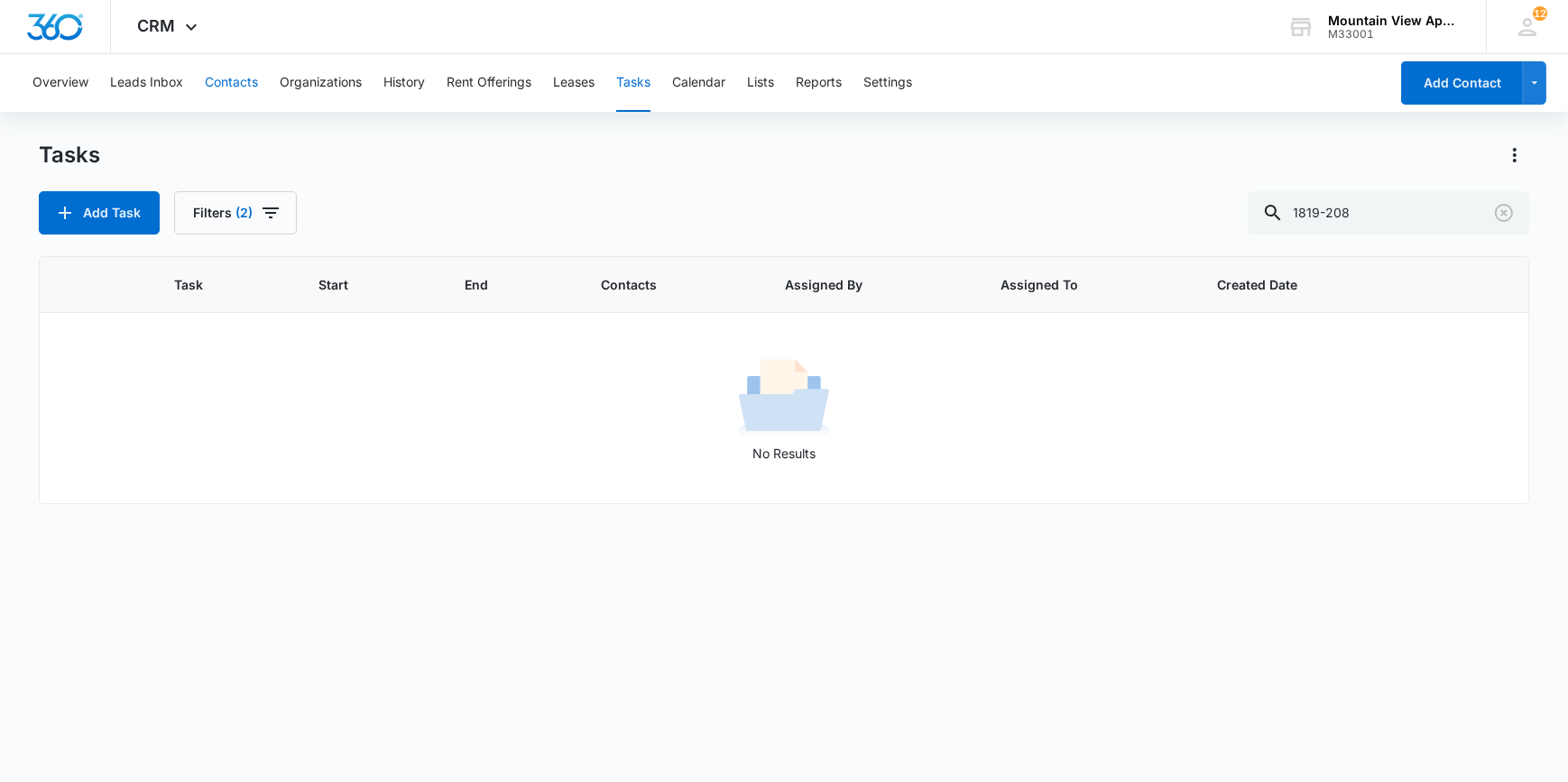
click at [238, 82] on button "Contacts" at bounding box center [231, 83] width 53 height 58
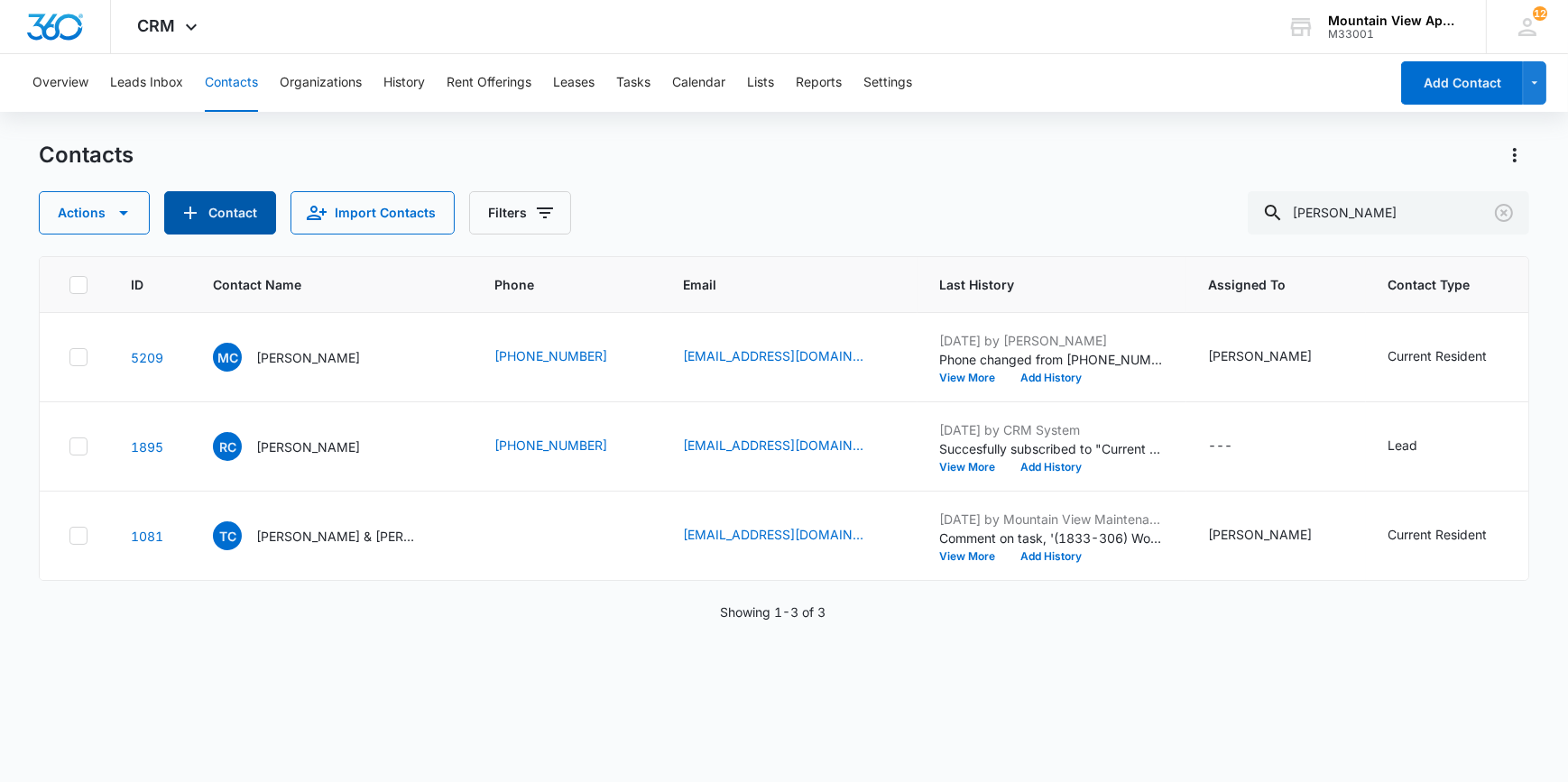
click at [214, 215] on button "Contact" at bounding box center [220, 213] width 112 height 43
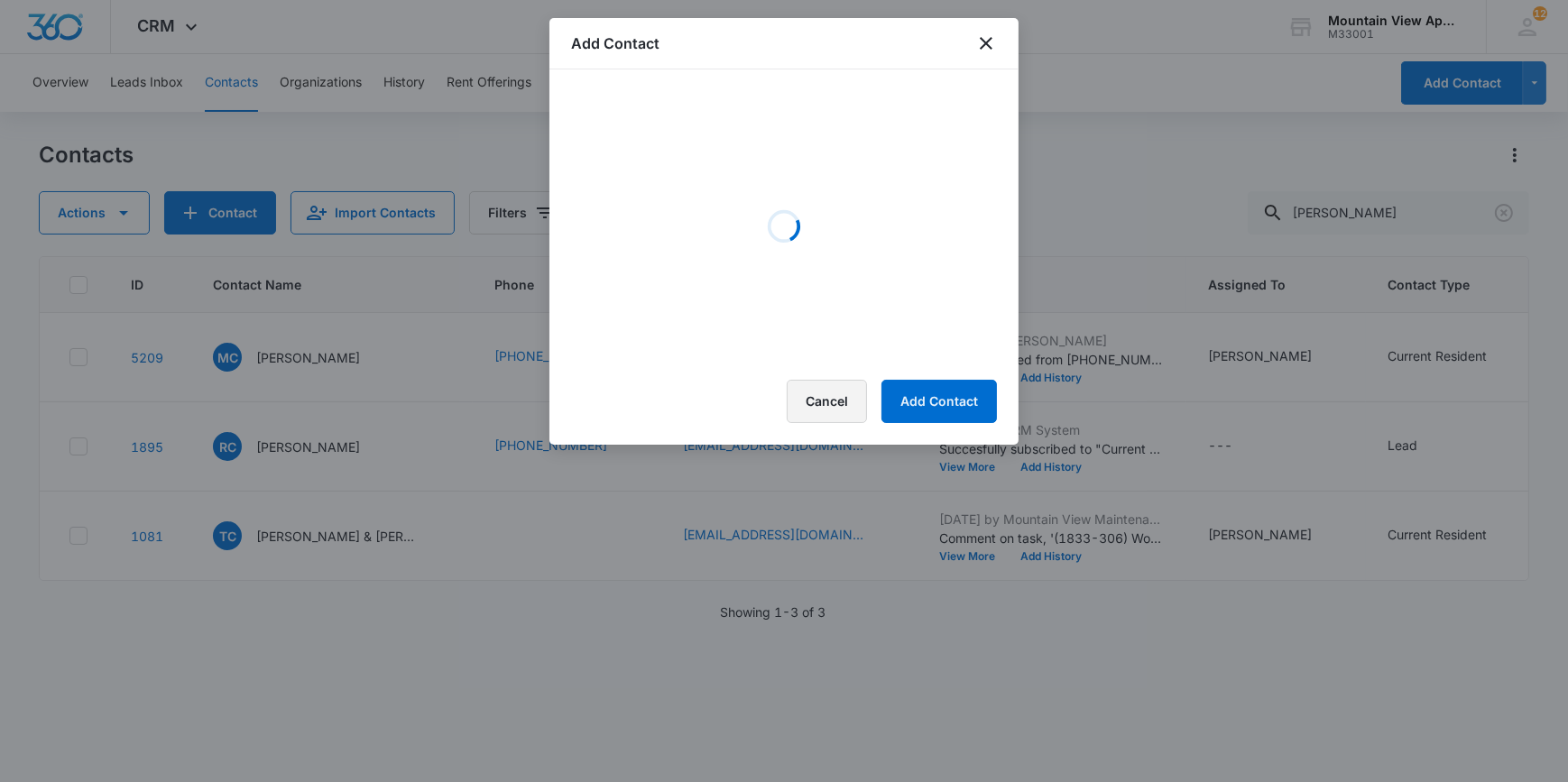
click at [828, 407] on button "Cancel" at bounding box center [827, 401] width 81 height 43
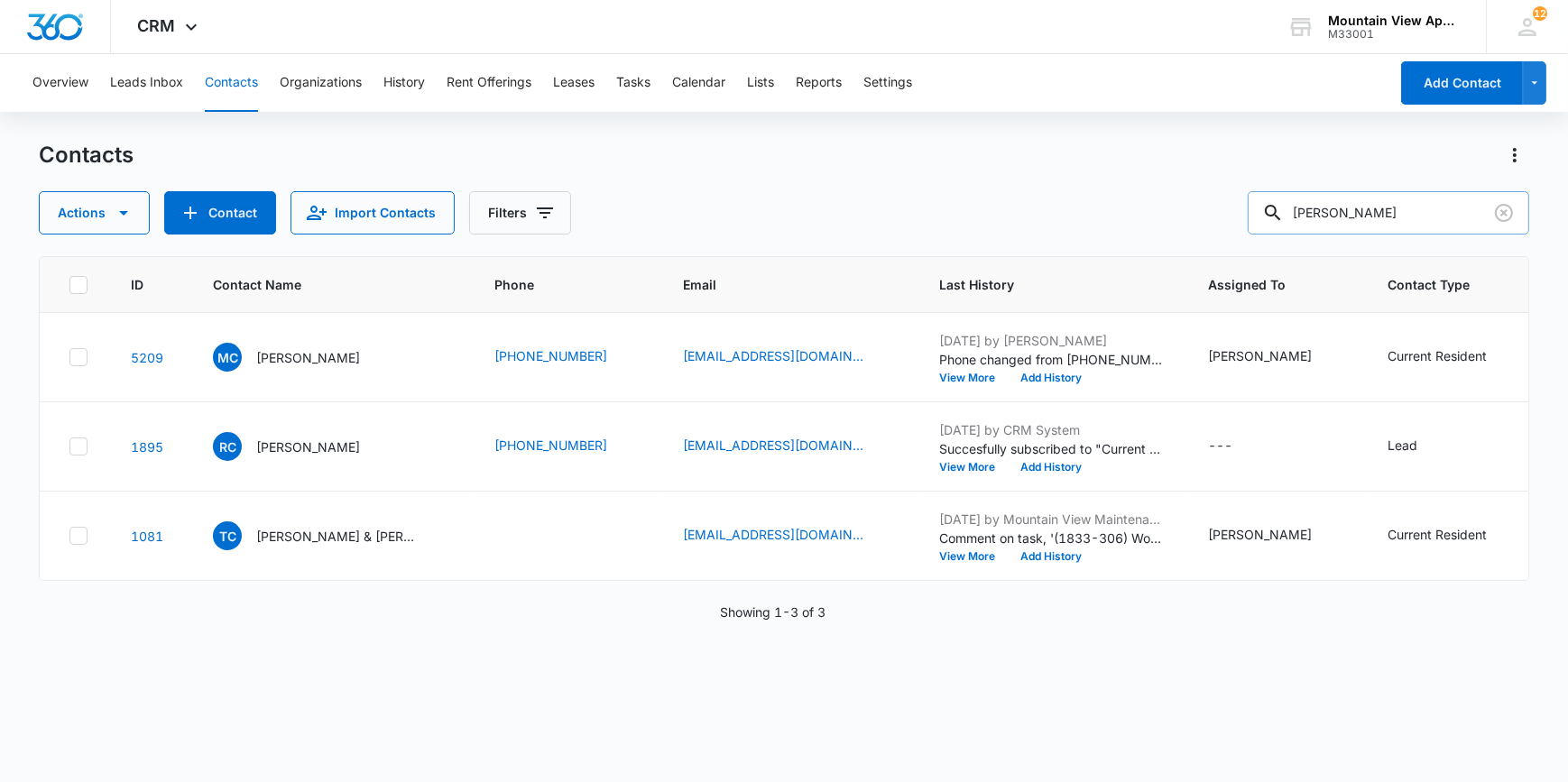
click at [1419, 198] on input "Cowan" at bounding box center [1388, 213] width 282 height 43
type input "C"
type input "hankes"
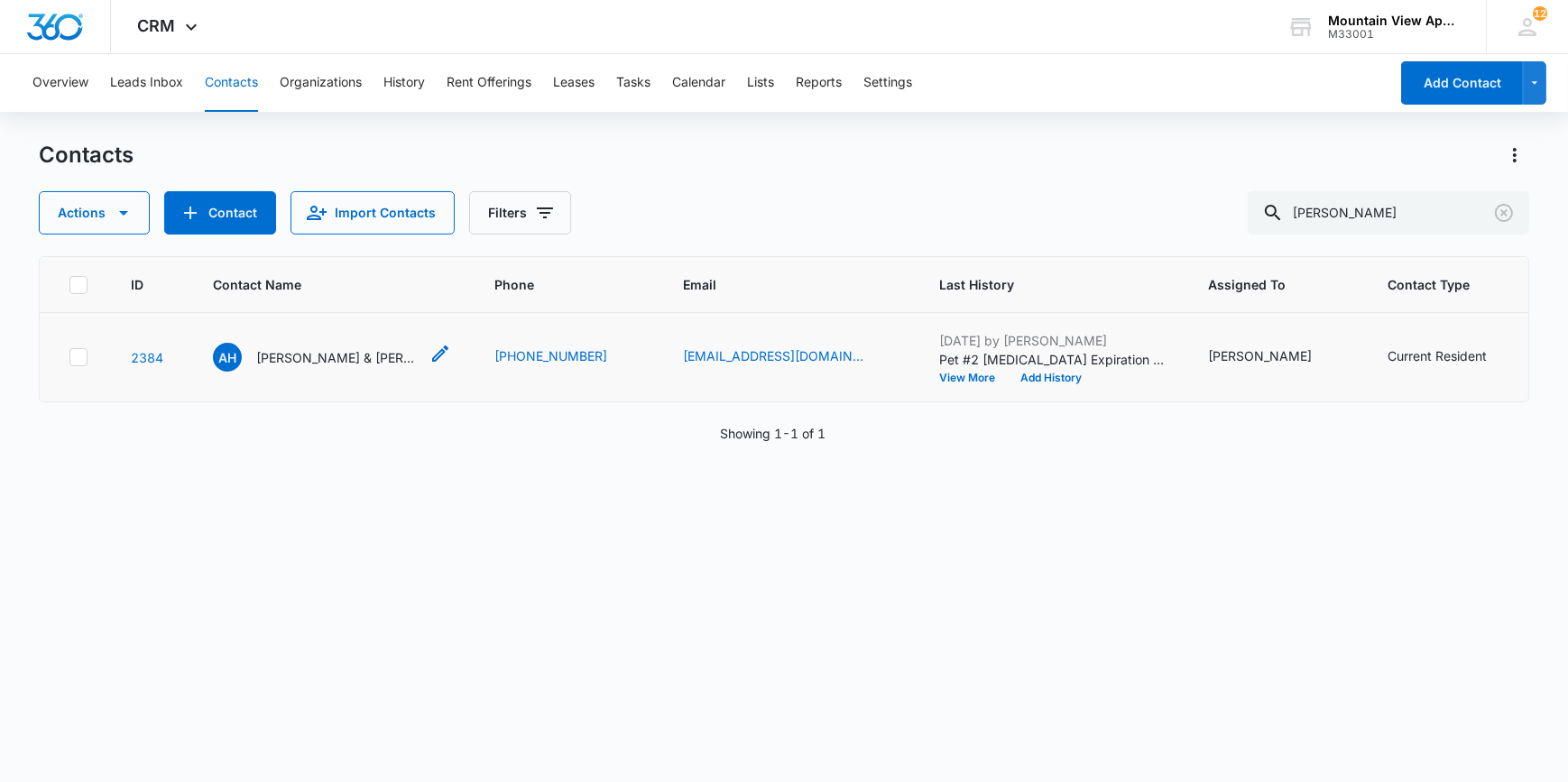
click at [307, 356] on p "Adryenna Hankes & Trenton Freilinger" at bounding box center [337, 358] width 162 height 19
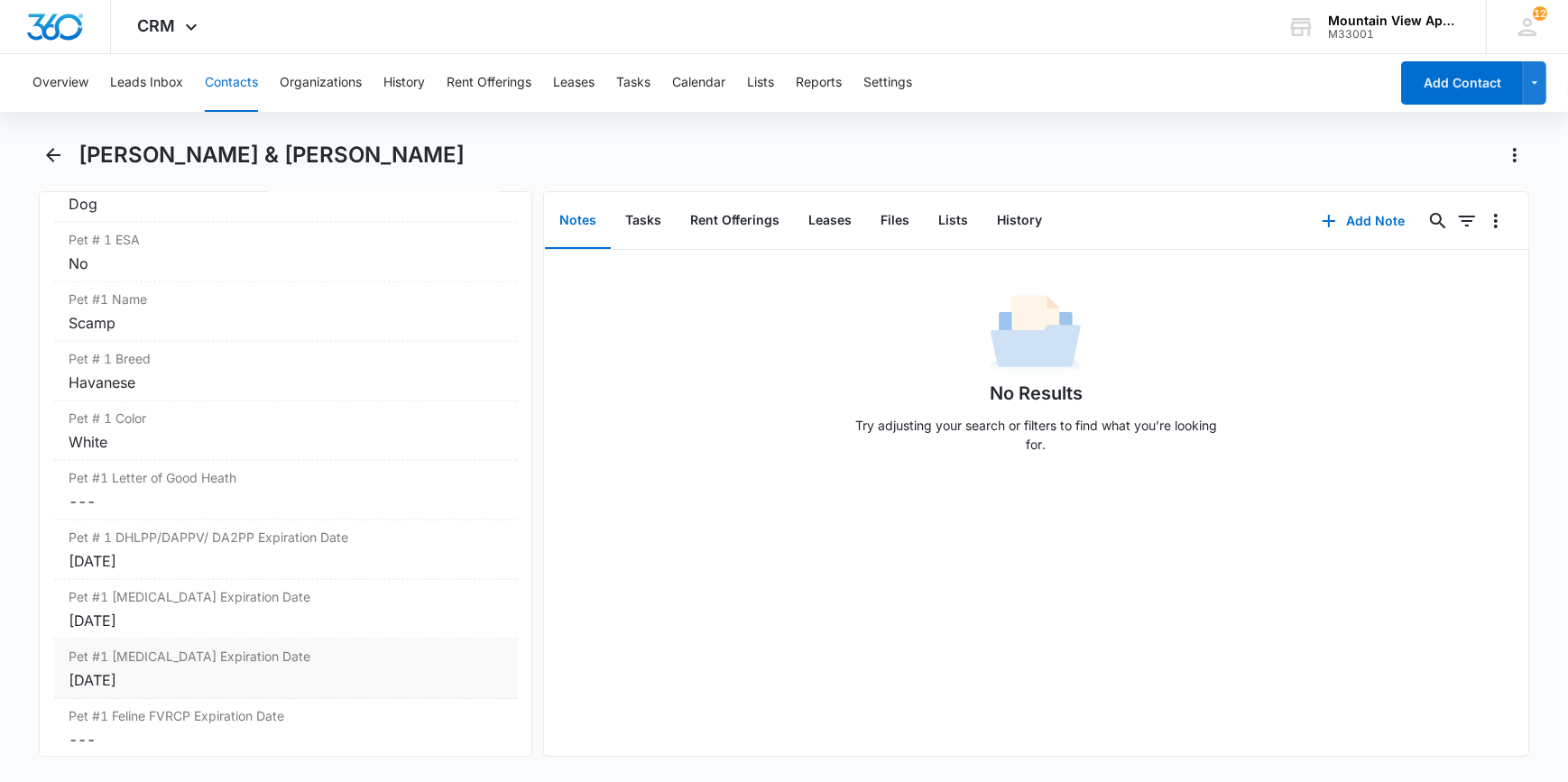
scroll to position [2624, 0]
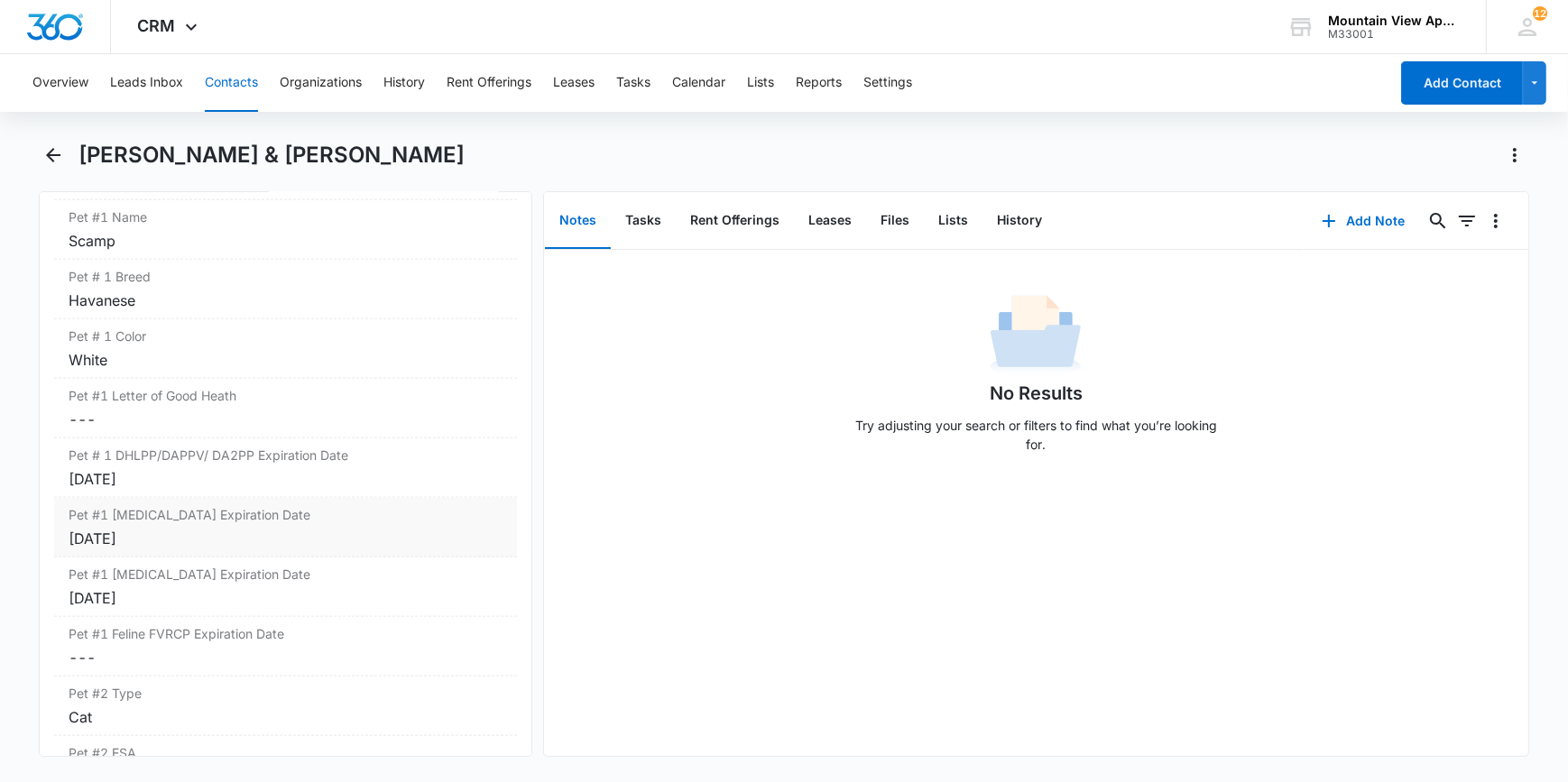
click at [106, 533] on div "Jan 17, 2025" at bounding box center [285, 539] width 433 height 22
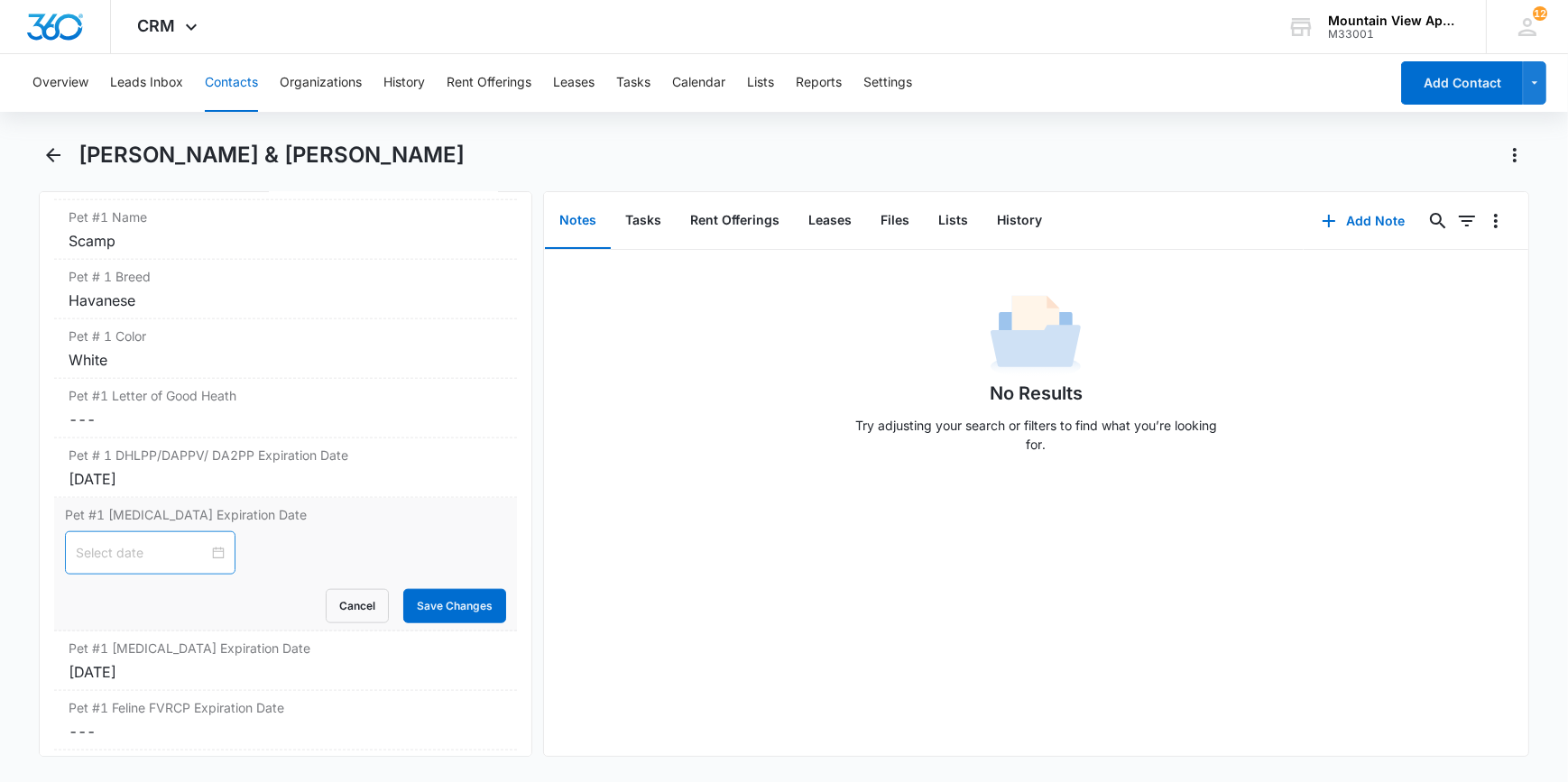
click at [204, 549] on div at bounding box center [150, 553] width 149 height 20
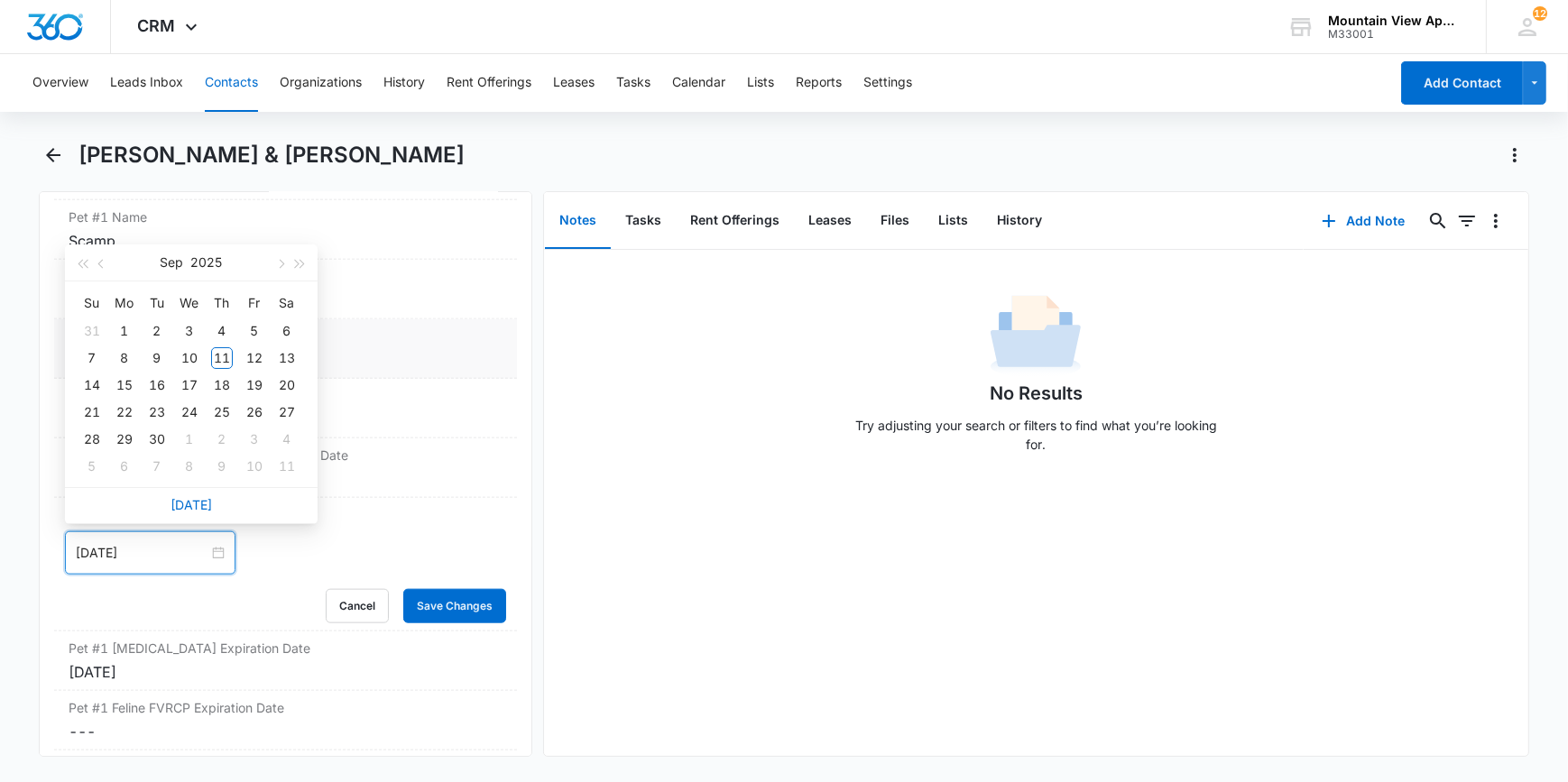
type input "Sep 27, 2025"
click at [298, 262] on span "button" at bounding box center [301, 264] width 9 height 9
type input "Sep 15, 2026"
click at [156, 389] on div "15" at bounding box center [157, 385] width 22 height 22
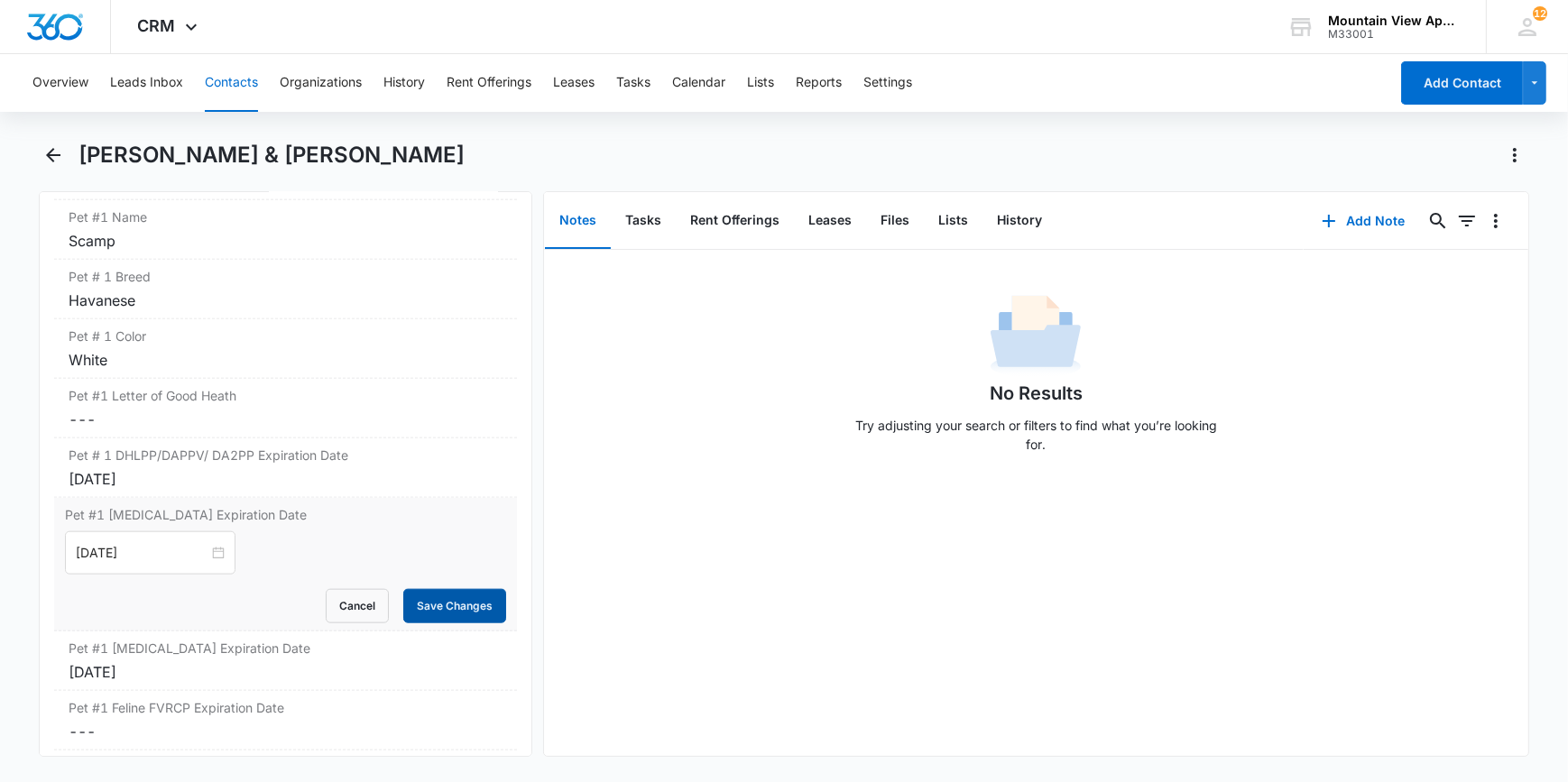
click at [464, 603] on button "Save Changes" at bounding box center [455, 606] width 103 height 34
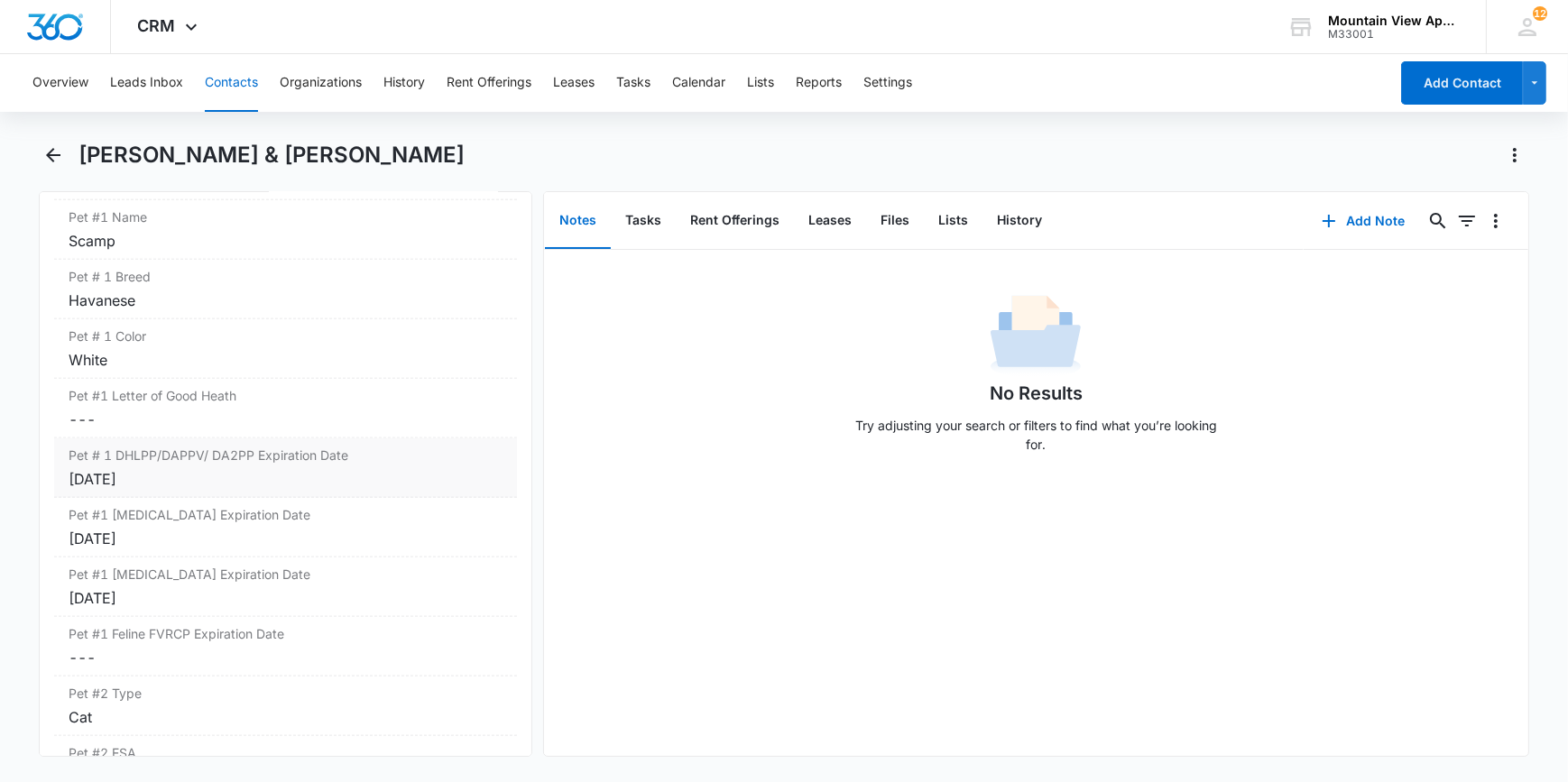
click at [126, 462] on div "Pet # 1 DHLPP/DAPPV/ DA2PP Expiration Date Cancel Save Changes Jan 17, 2025" at bounding box center [285, 468] width 462 height 60
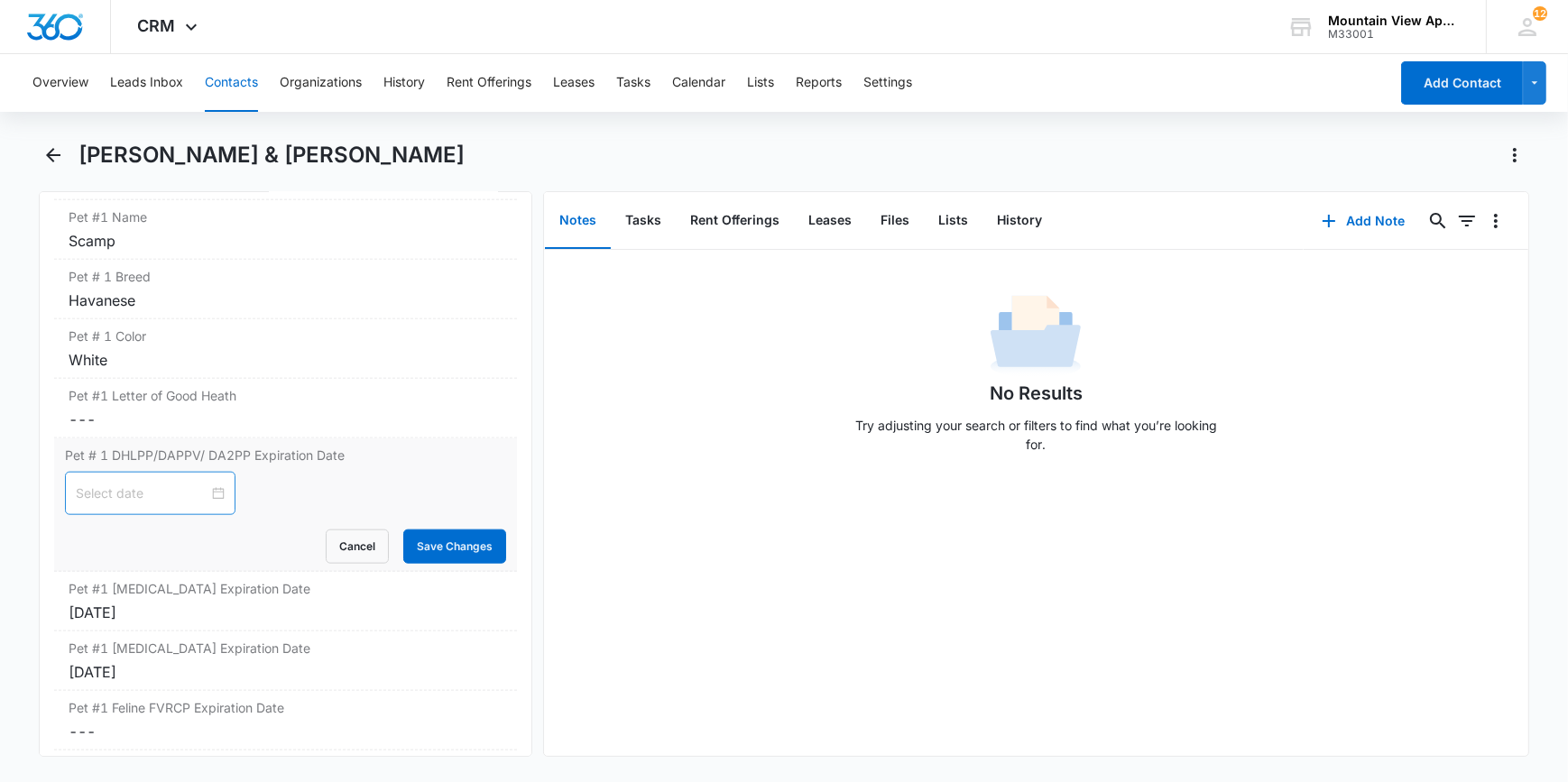
click at [204, 487] on div at bounding box center [150, 493] width 149 height 20
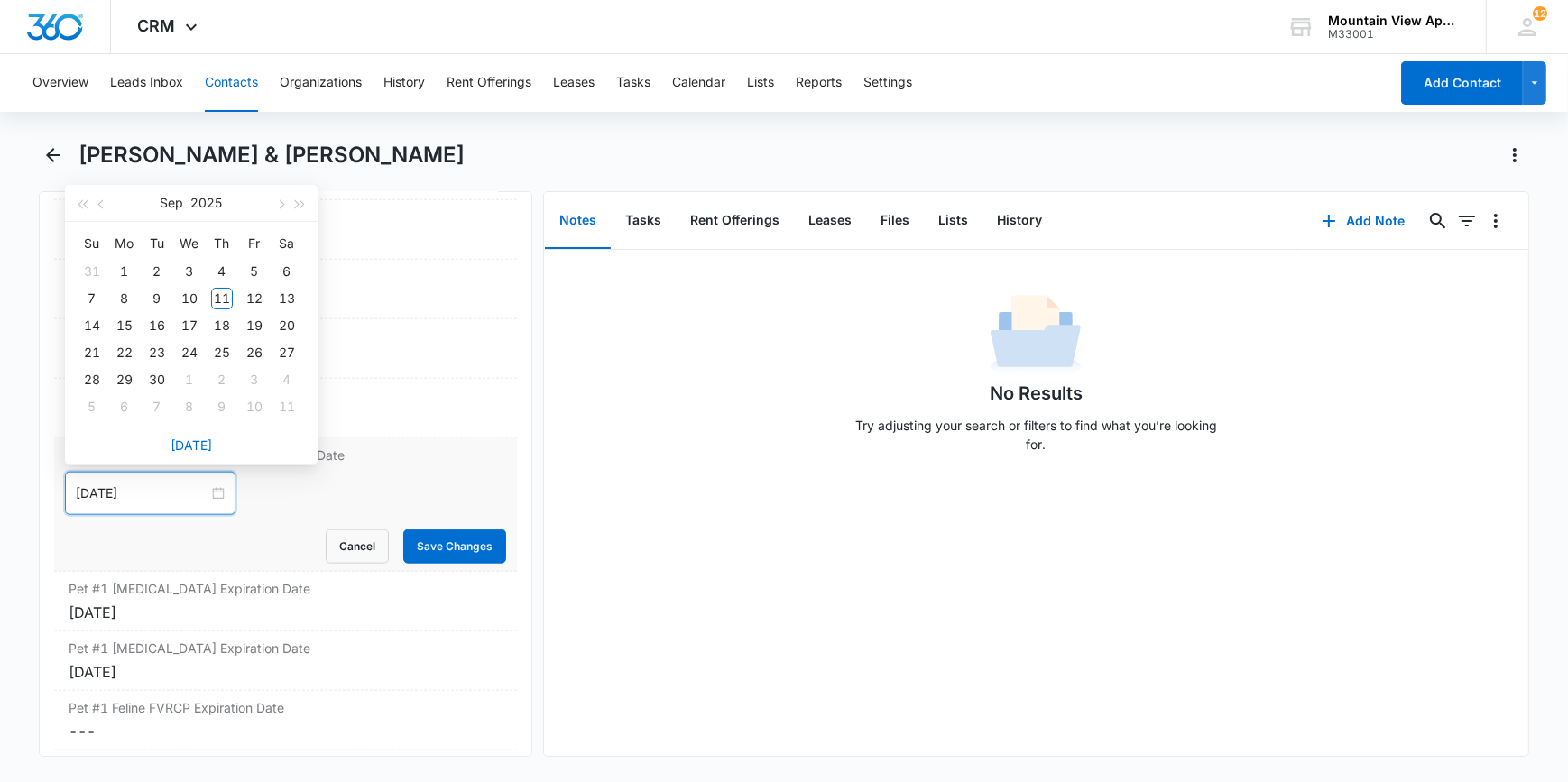
type input "Sep 6, 2025"
click at [298, 204] on span "button" at bounding box center [301, 204] width 9 height 9
type input "Sep 15, 2026"
click at [156, 325] on div "15" at bounding box center [157, 325] width 22 height 22
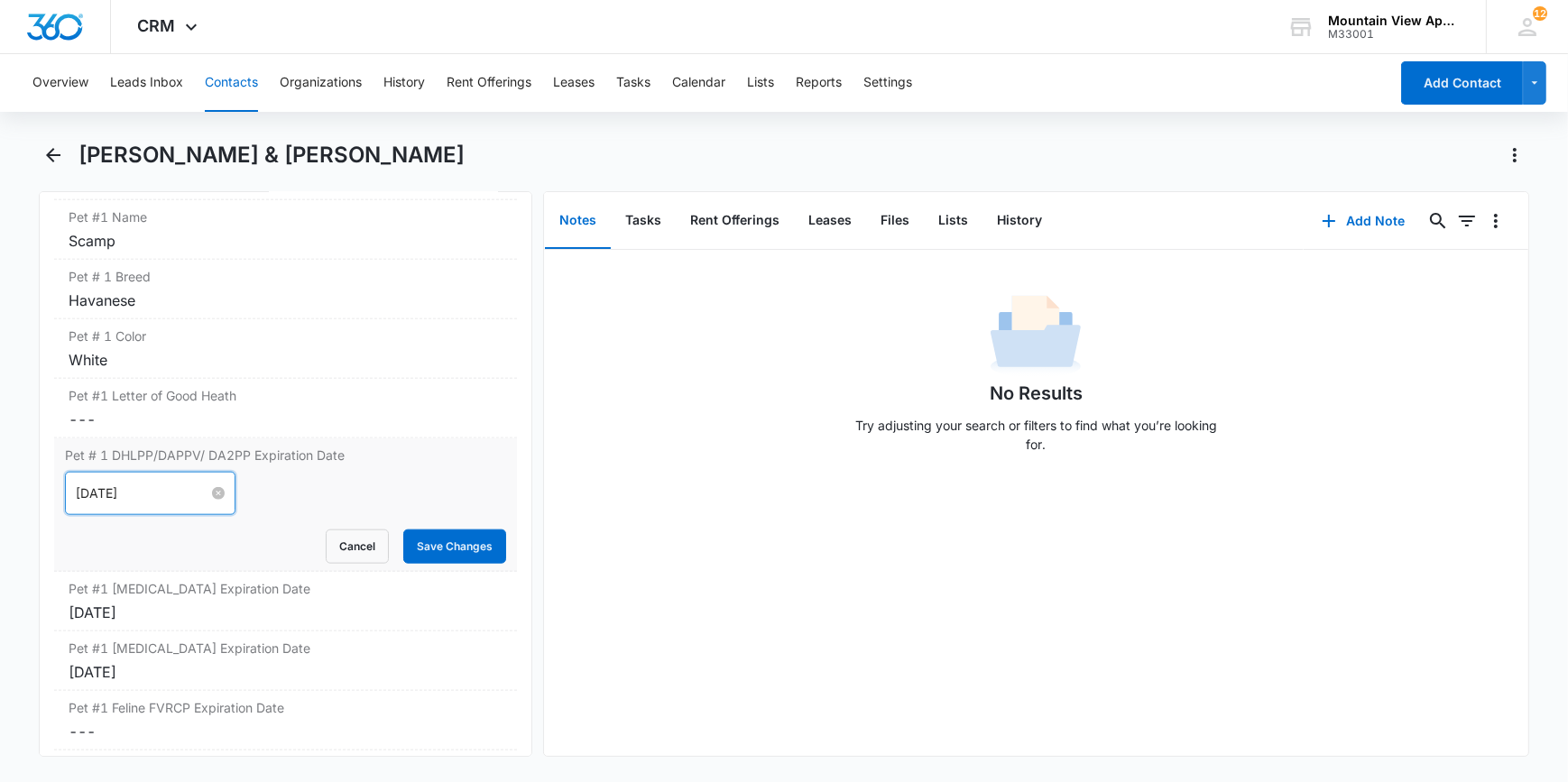
click at [171, 486] on input "Sep 15, 2026" at bounding box center [142, 493] width 133 height 20
click at [197, 491] on div at bounding box center [150, 493] width 149 height 20
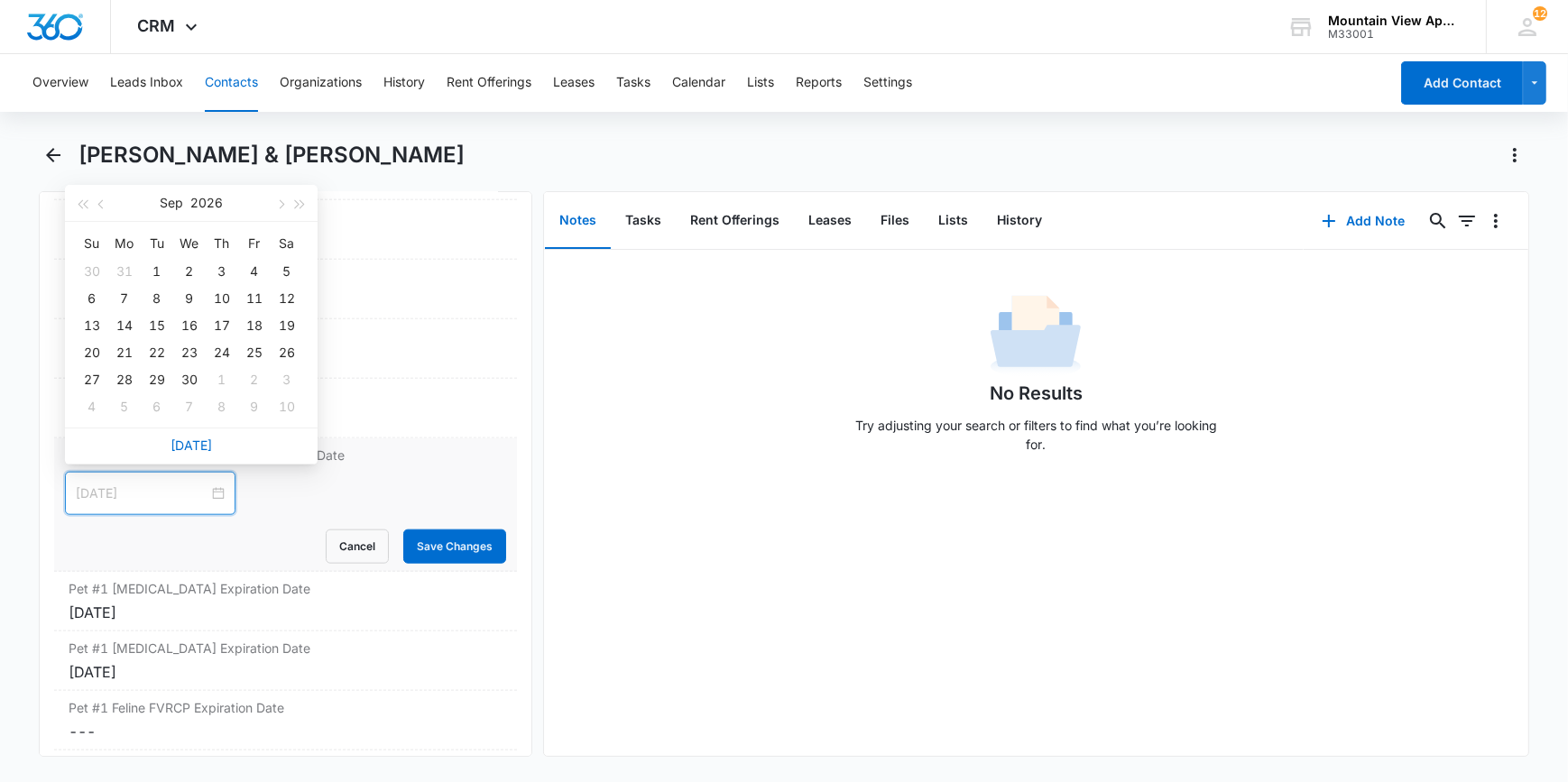
type input "Sep 3, 2026"
click at [301, 201] on span "button" at bounding box center [301, 204] width 9 height 9
click at [302, 207] on button "button" at bounding box center [301, 203] width 20 height 36
type input "Sep 15, 2028"
click at [253, 324] on div "15" at bounding box center [255, 325] width 22 height 22
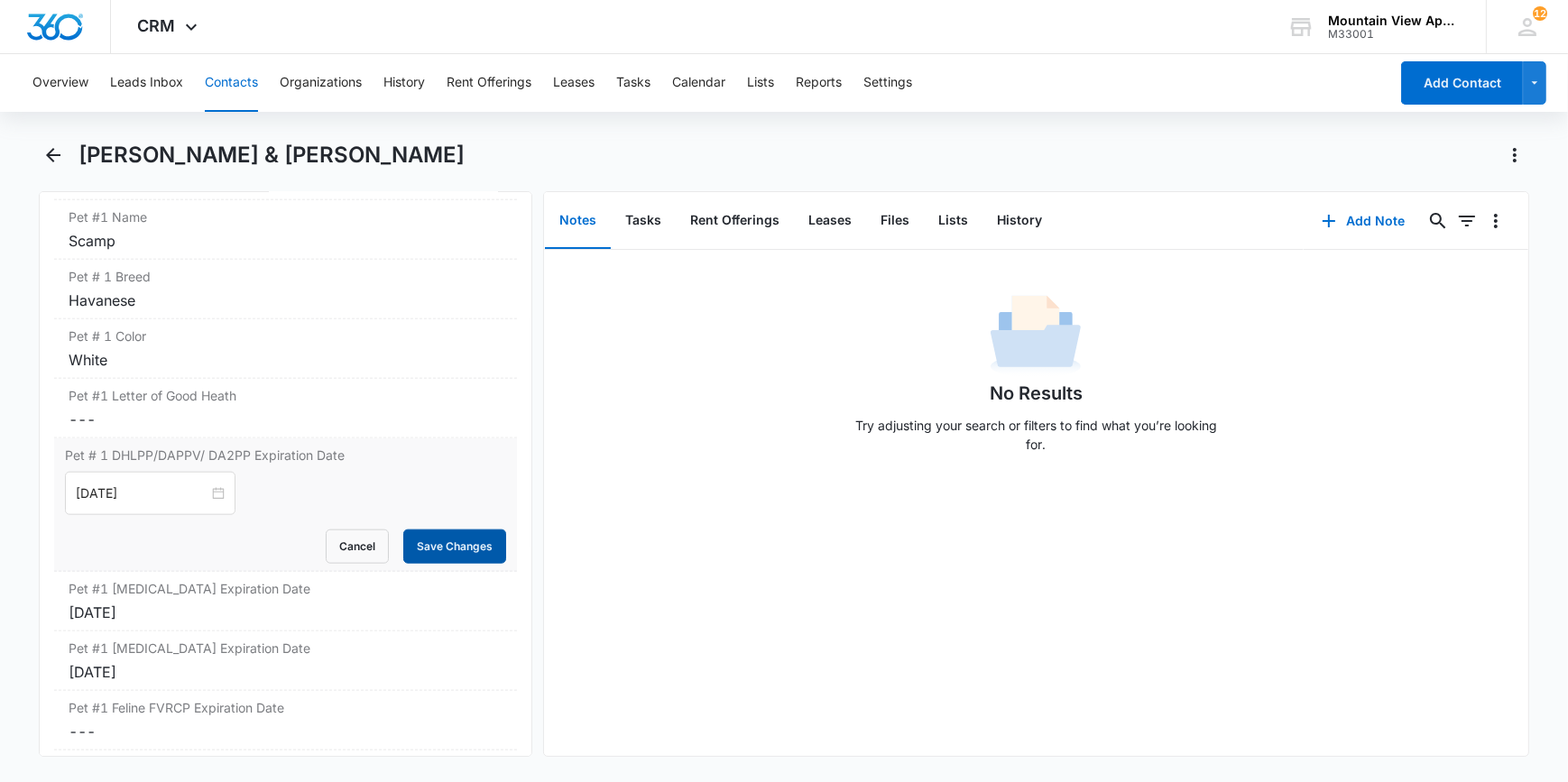
click at [434, 541] on button "Save Changes" at bounding box center [455, 546] width 103 height 34
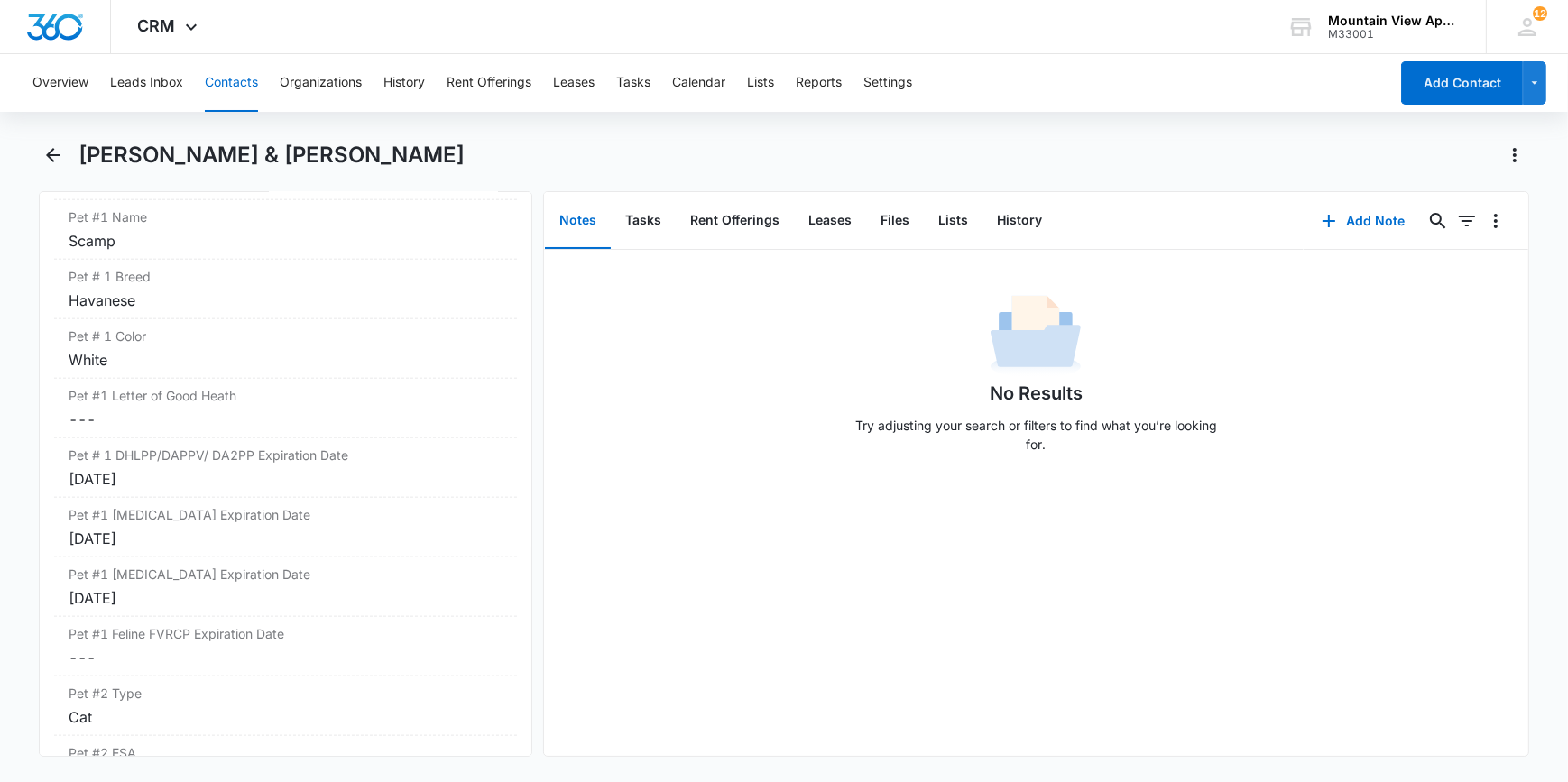
click at [644, 593] on div "No Results Try adjusting your search or filters to find what you’re looking for." at bounding box center [1036, 503] width 985 height 506
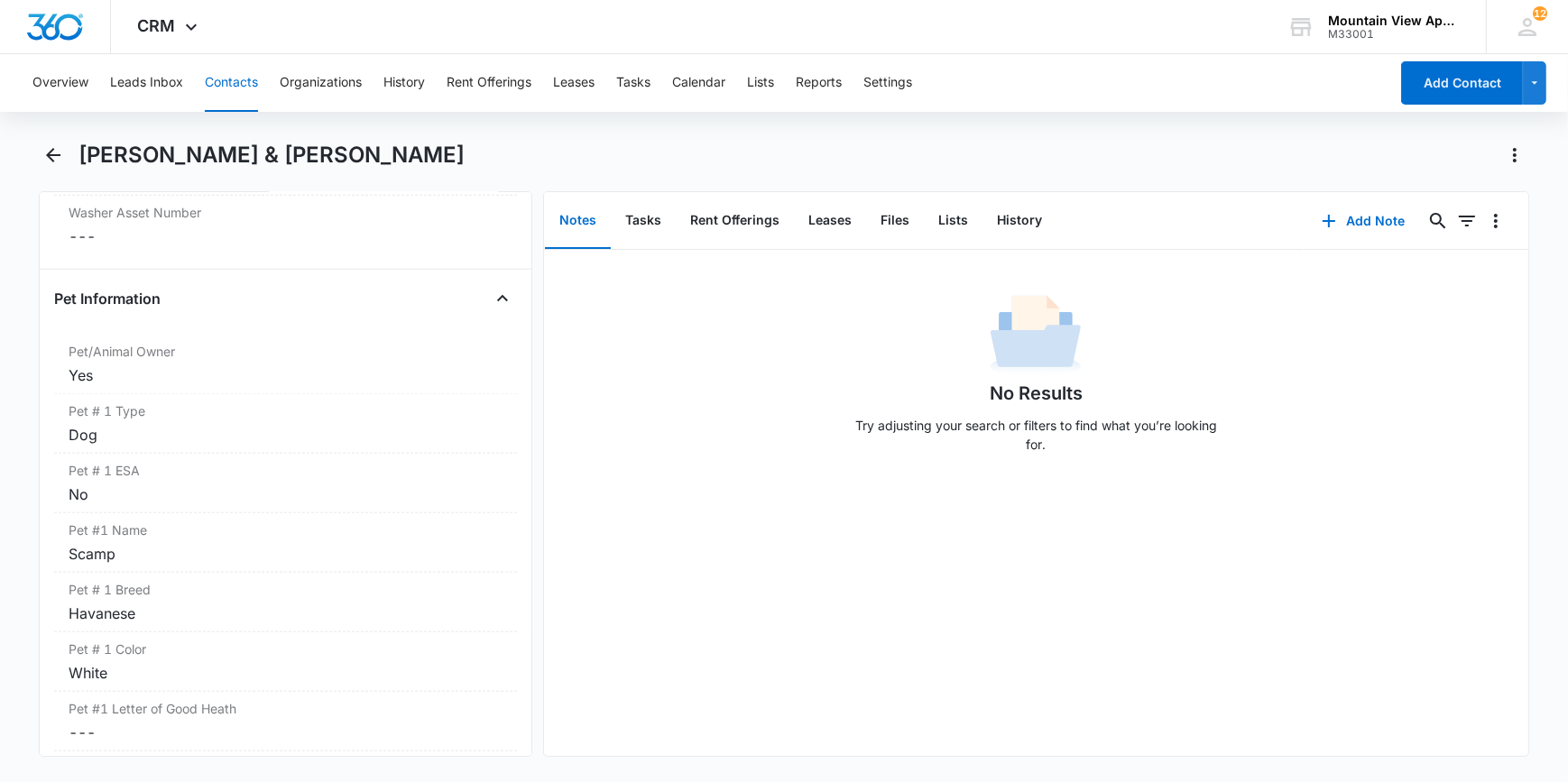
scroll to position [2302, 0]
click at [497, 304] on icon "Close" at bounding box center [502, 307] width 11 height 6
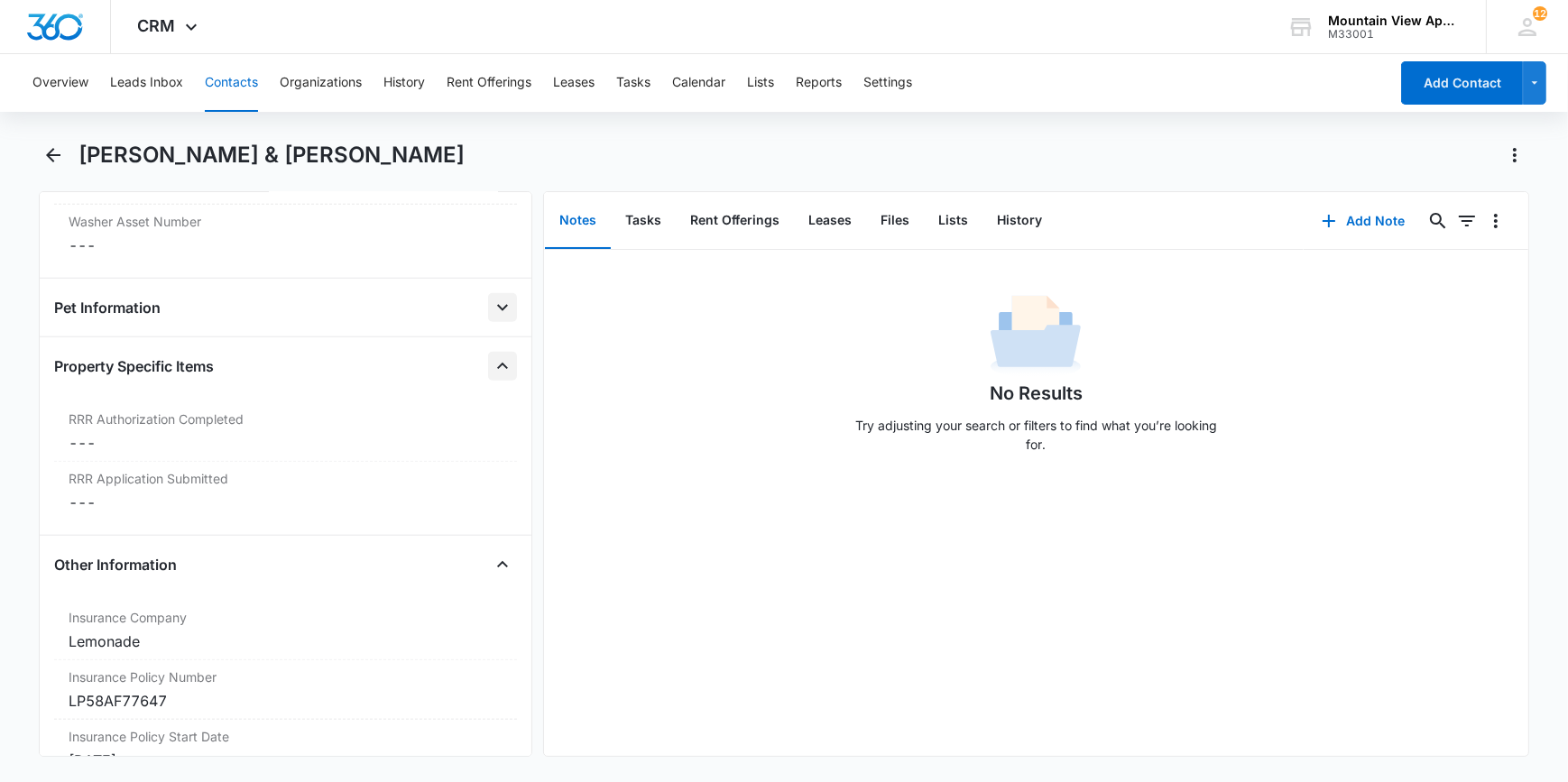
click at [491, 358] on icon "Close" at bounding box center [502, 367] width 22 height 22
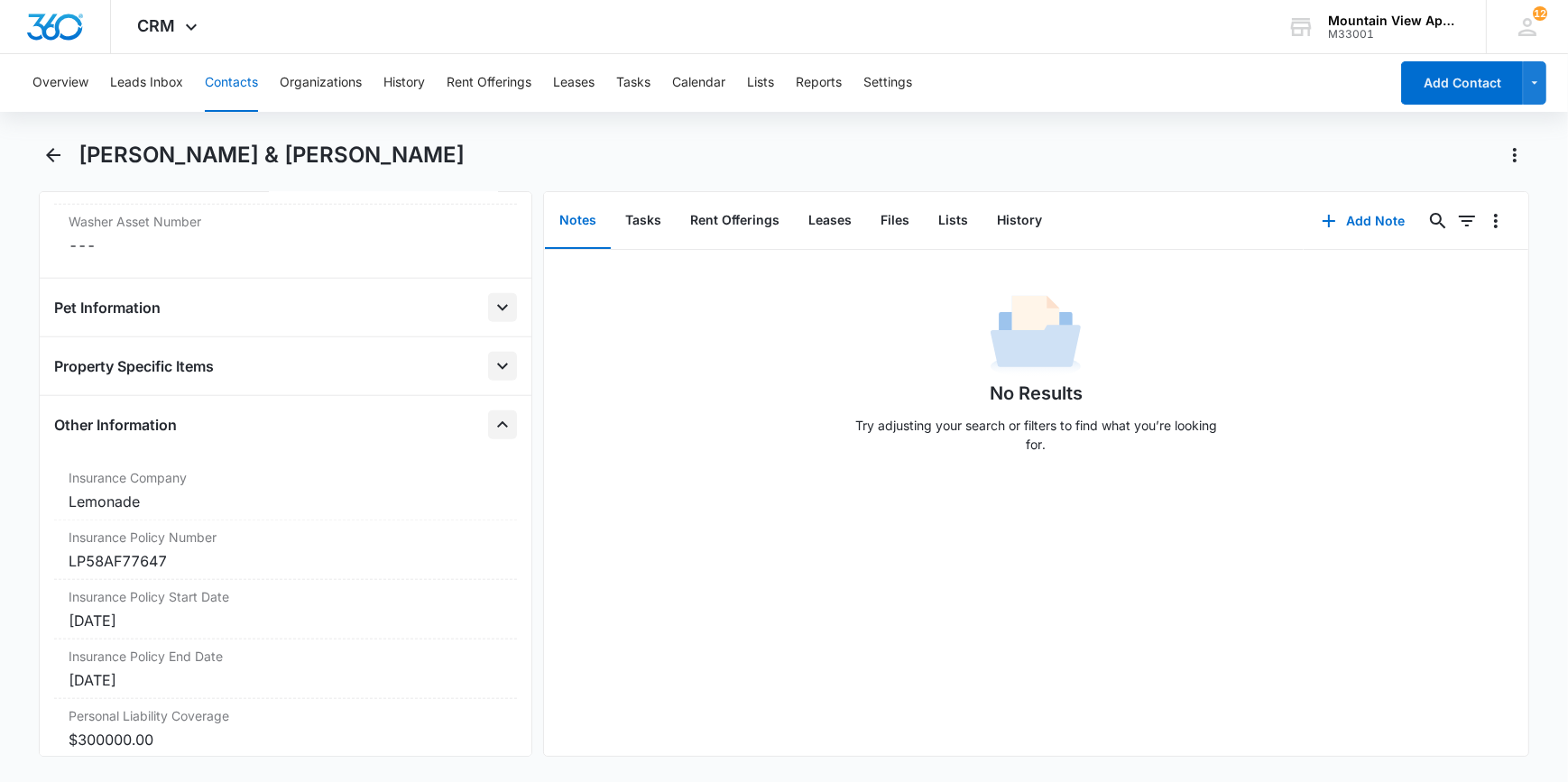
click at [491, 417] on icon "Close" at bounding box center [502, 425] width 22 height 22
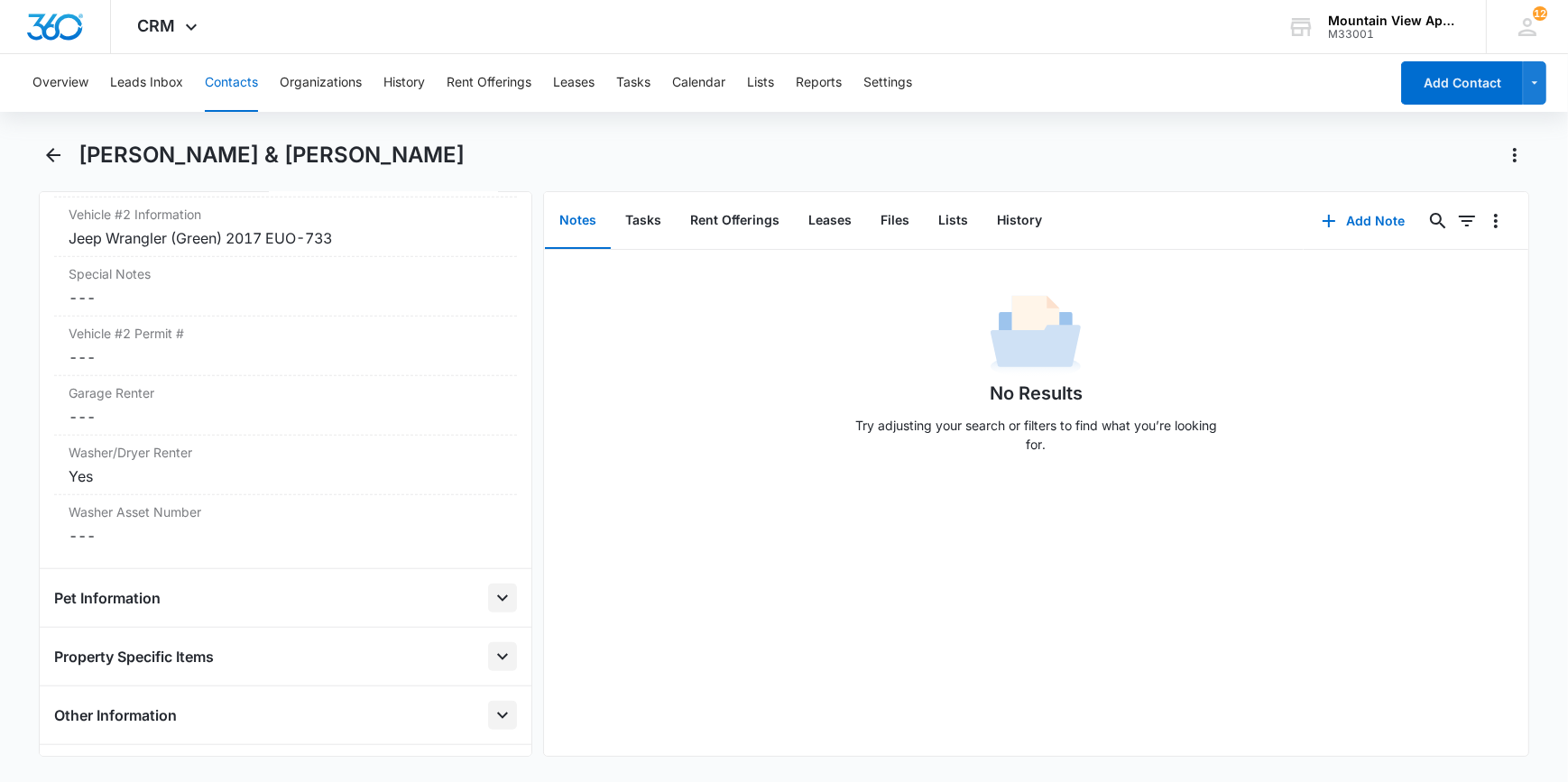
scroll to position [1975, 0]
